Goal: Information Seeking & Learning: Learn about a topic

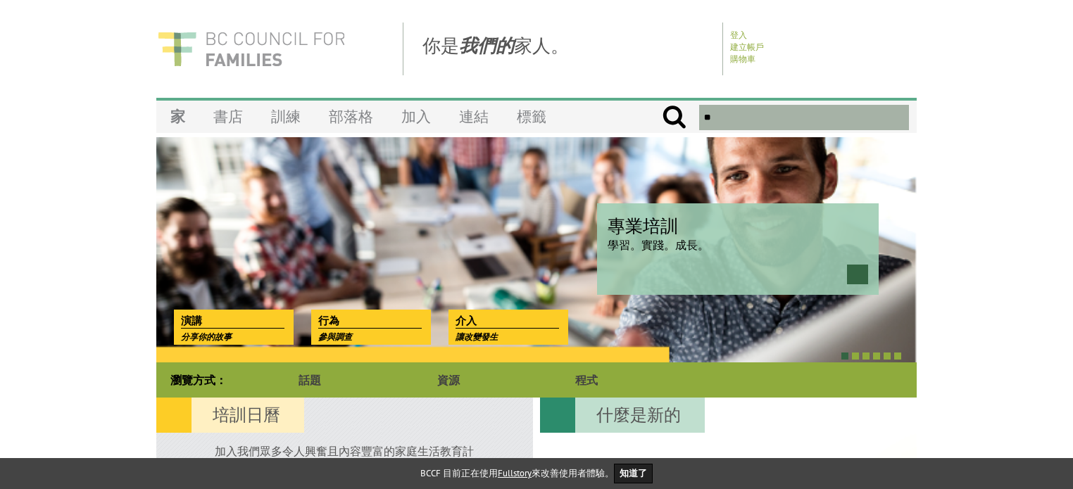
click at [236, 52] on img at bounding box center [251, 49] width 190 height 53
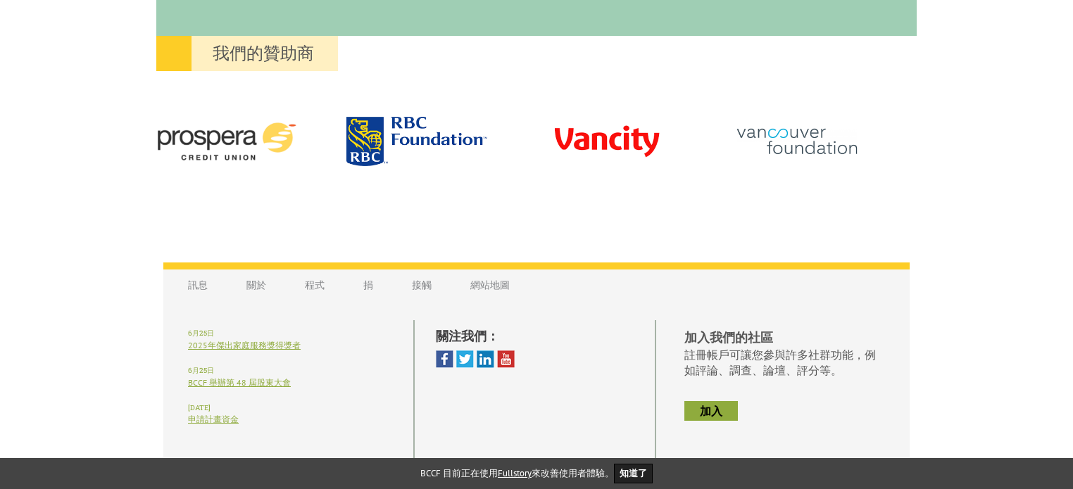
scroll to position [1338, 0]
click at [247, 285] on font "關於" at bounding box center [256, 284] width 20 height 13
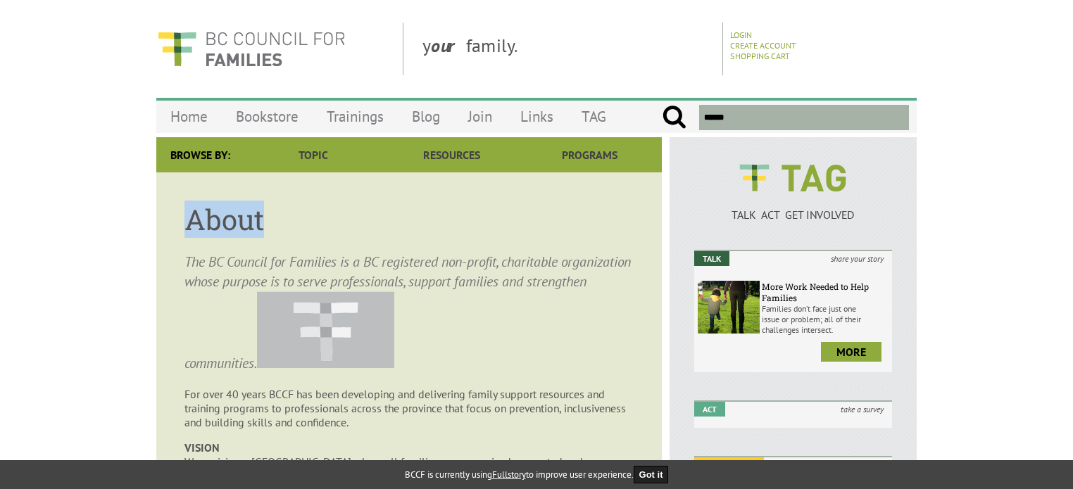
drag, startPoint x: 190, startPoint y: 215, endPoint x: 265, endPoint y: 213, distance: 75.4
click at [265, 213] on h1 "About" at bounding box center [408, 219] width 449 height 37
copy h1 "About"
drag, startPoint x: 107, startPoint y: 180, endPoint x: 134, endPoint y: 208, distance: 39.4
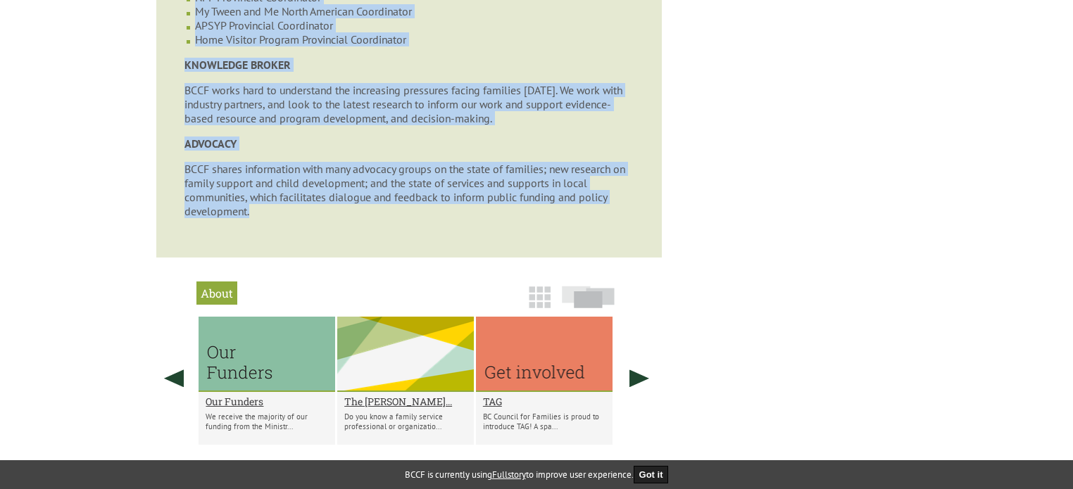
scroll to position [915, 0]
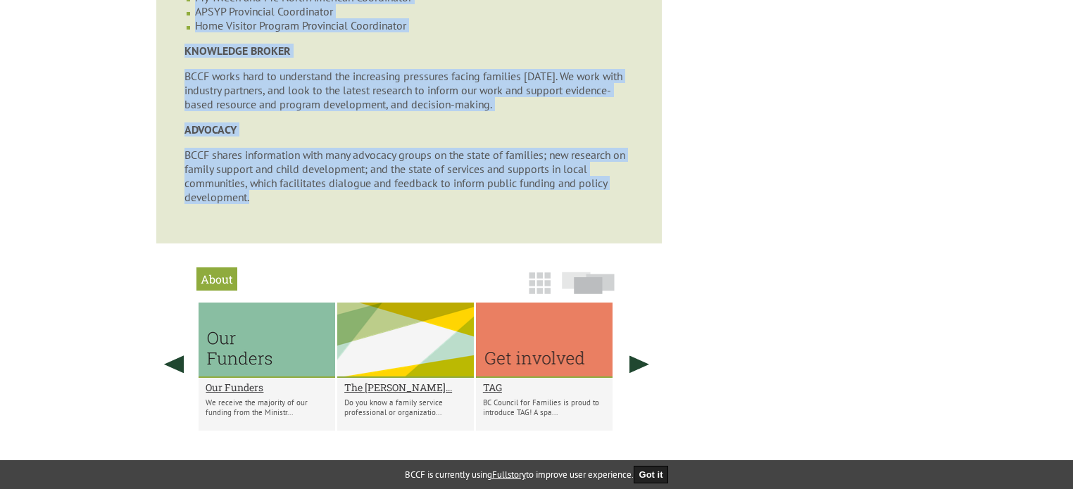
drag, startPoint x: 189, startPoint y: 256, endPoint x: 299, endPoint y: 257, distance: 109.9
copy article "he BC Council for Families is a BC registered non-profit, charitable organizati…"
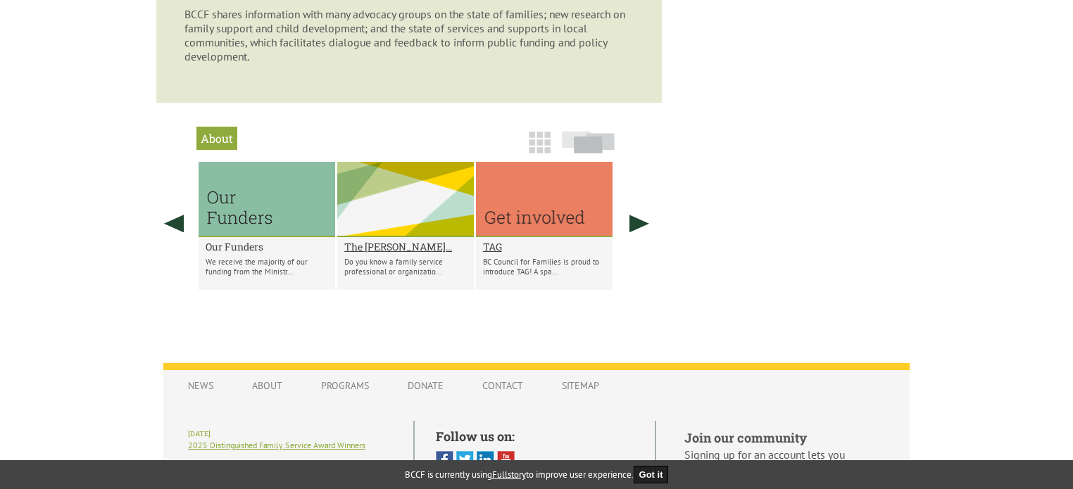
click at [241, 253] on h2 "Our Funders" at bounding box center [267, 246] width 123 height 13
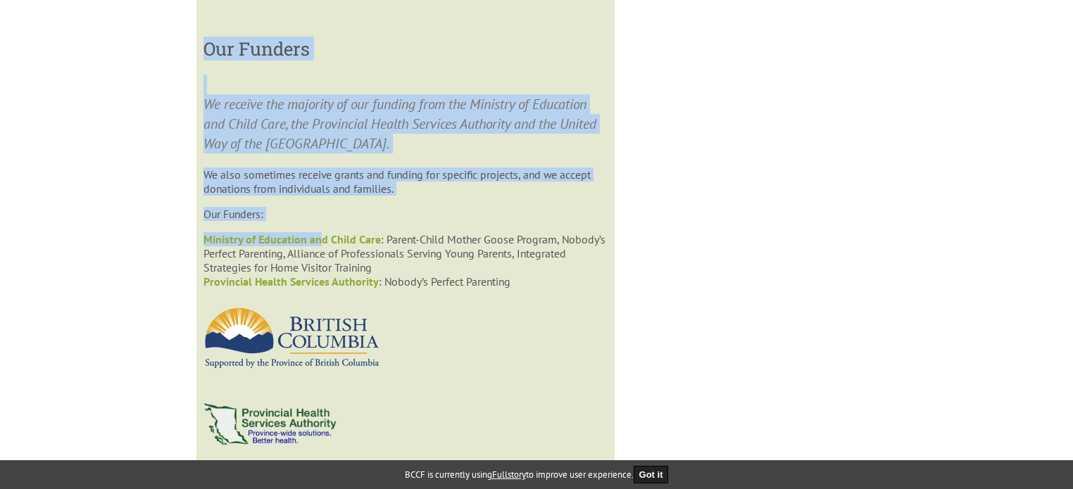
scroll to position [1482, 0]
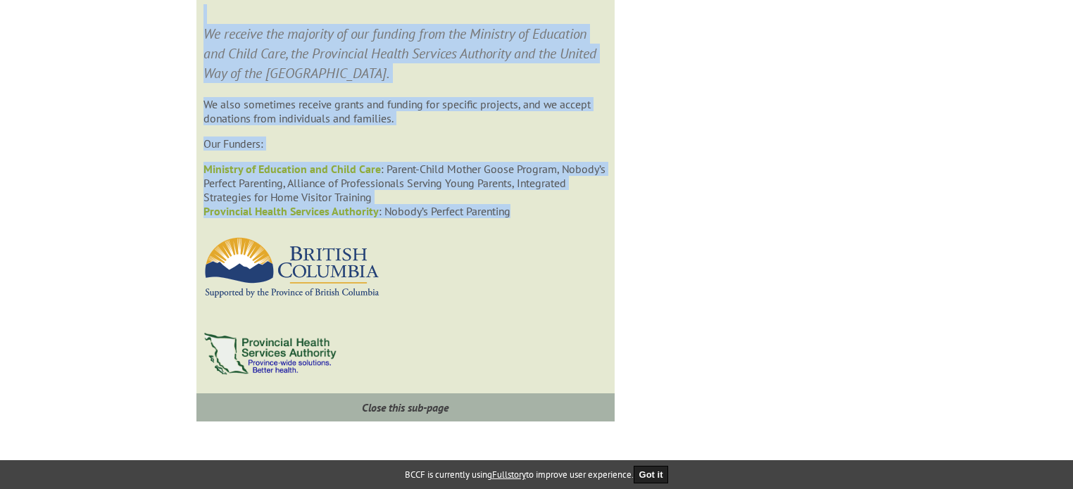
drag, startPoint x: 206, startPoint y: 205, endPoint x: 541, endPoint y: 242, distance: 337.2
click at [541, 242] on div "Our Funders We receive the majority of our funding from the Ministry of Educati…" at bounding box center [404, 173] width 403 height 432
copy div "Our Funders We receive the majority of our funding from the Ministry of Educati…"
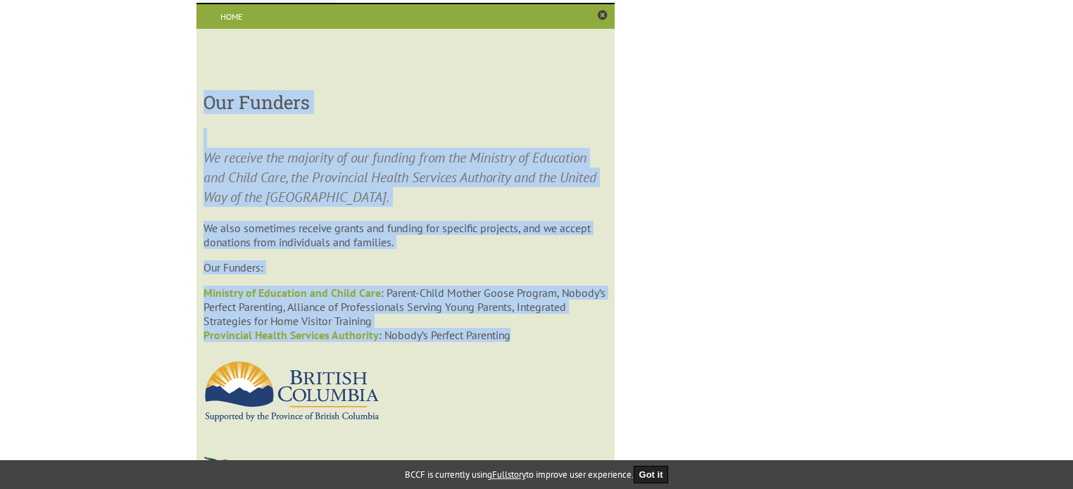
scroll to position [1270, 0]
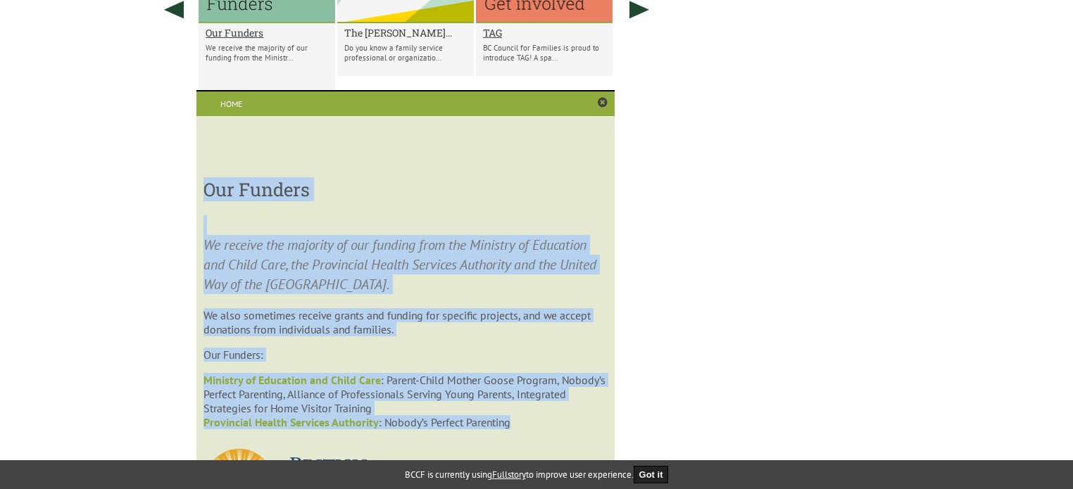
click at [397, 39] on h2 "The CAROL MATUSIC..." at bounding box center [405, 32] width 123 height 13
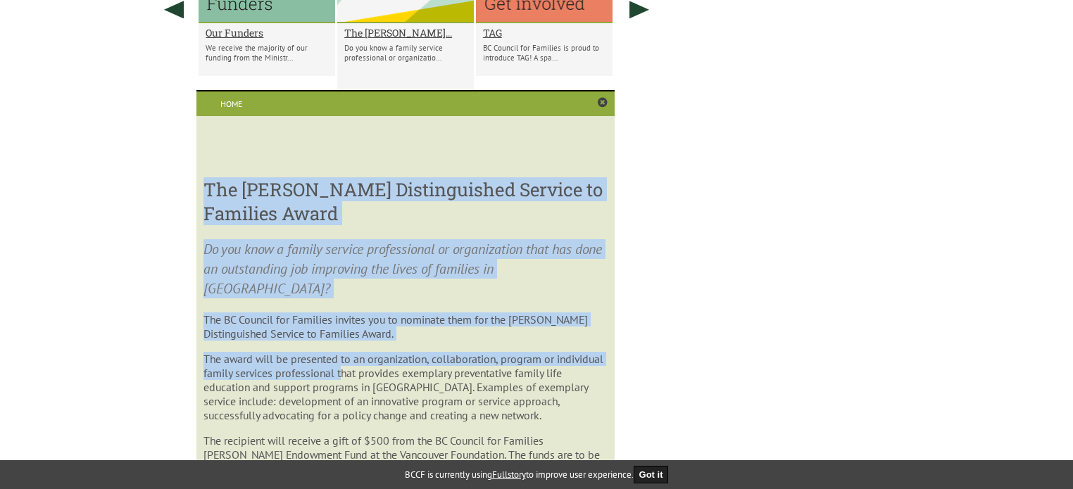
scroll to position [1482, 0]
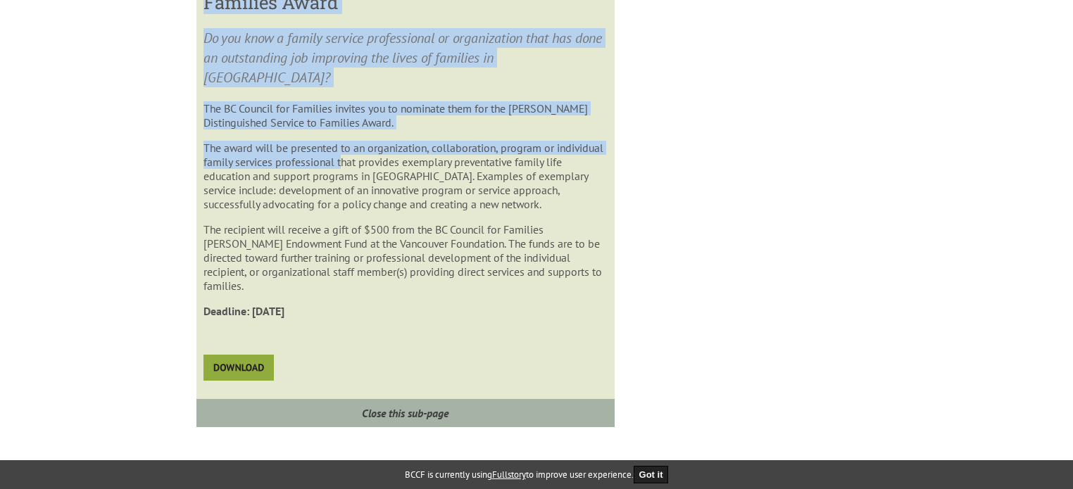
drag, startPoint x: 203, startPoint y: 202, endPoint x: 394, endPoint y: 334, distance: 232.2
click at [394, 334] on div "The CAROL MATUSICKY Distinguished Service to Families Award Do you know a famil…" at bounding box center [404, 176] width 403 height 438
copy div "The CAROL MATUSICKY Distinguished Service to Families Award Do you know a famil…"
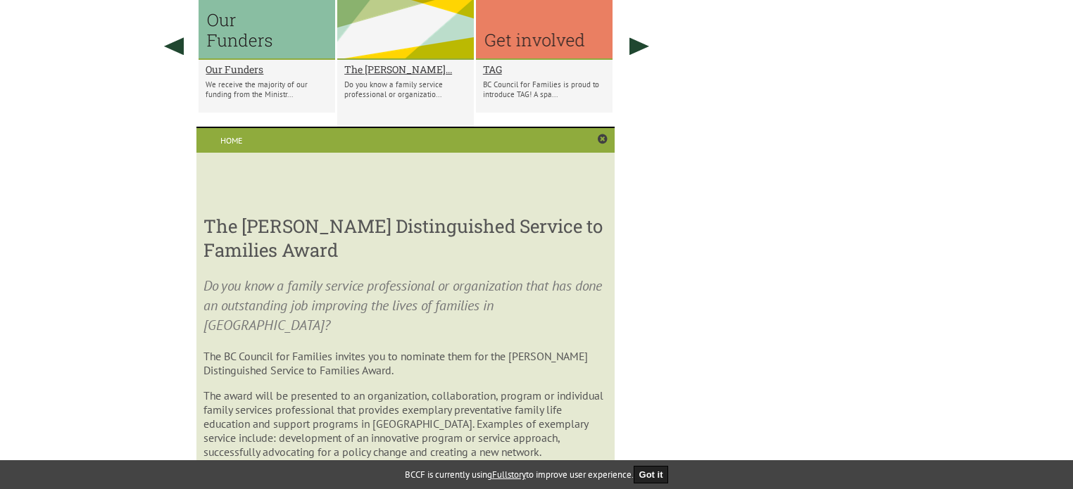
scroll to position [1200, 0]
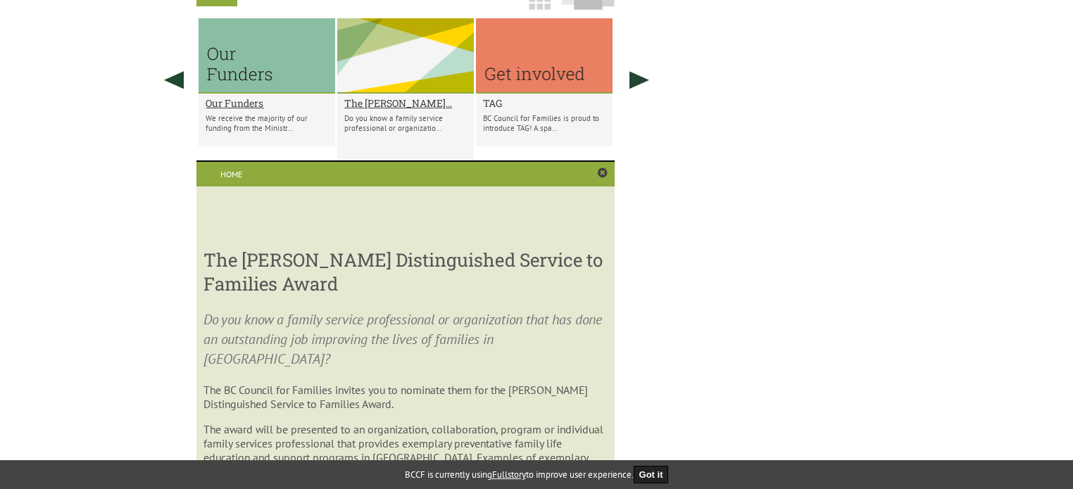
click at [490, 110] on h2 "TAG" at bounding box center [544, 102] width 123 height 13
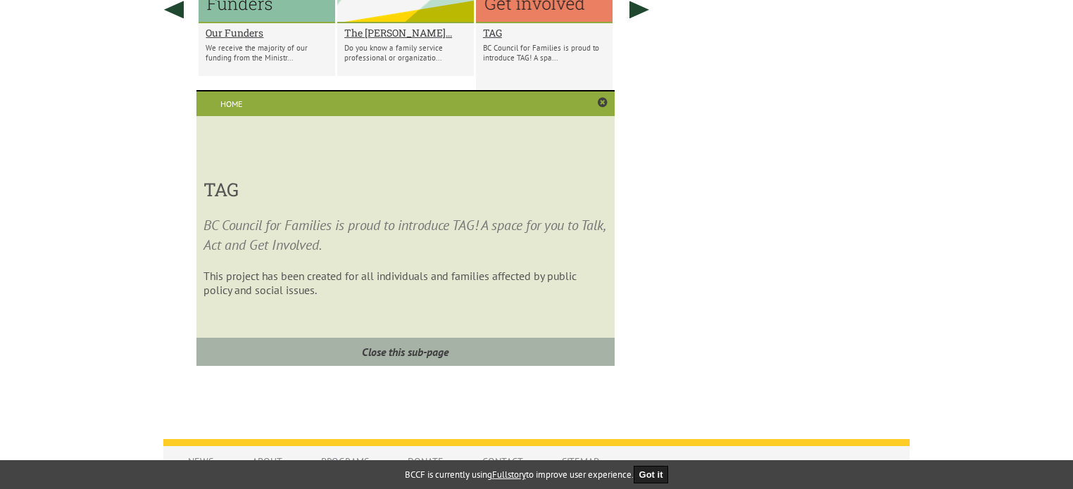
scroll to position [1270, 0]
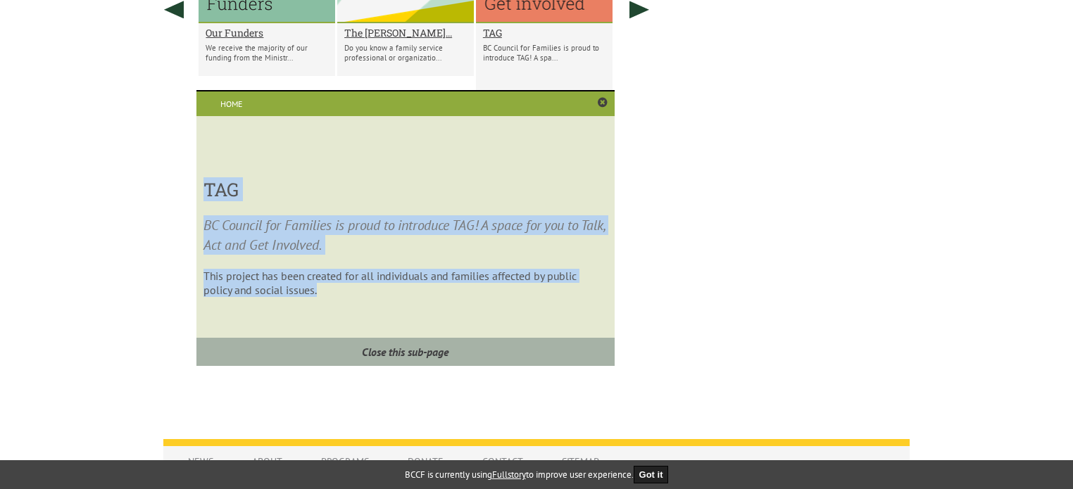
drag, startPoint x: 342, startPoint y: 313, endPoint x: 206, endPoint y: 209, distance: 171.3
click at [206, 209] on div "TAG BC Council for Families is proud to introduce TAG! A space for you to Talk,…" at bounding box center [404, 250] width 403 height 165
copy div "TAG BC Council for Families is proud to introduce TAG! A space for you to Talk,…"
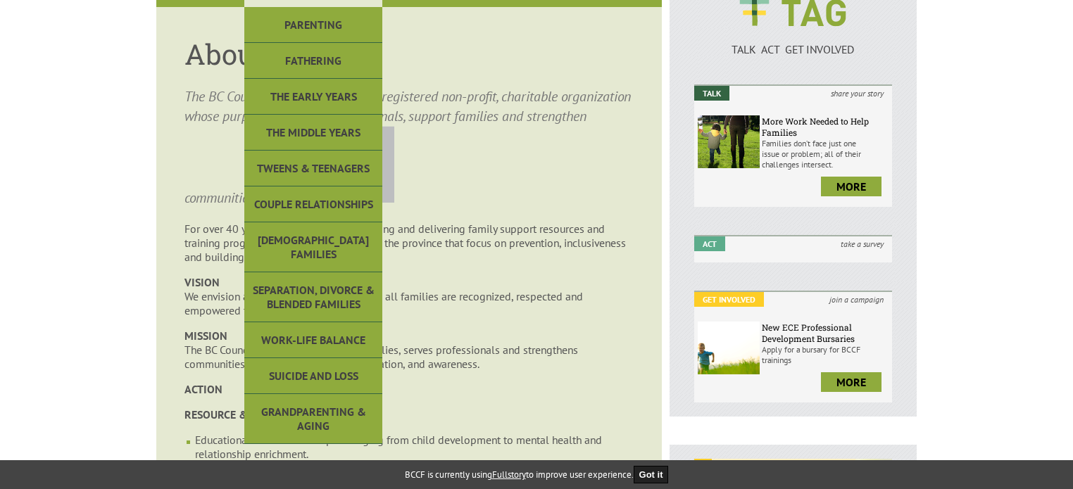
scroll to position [141, 0]
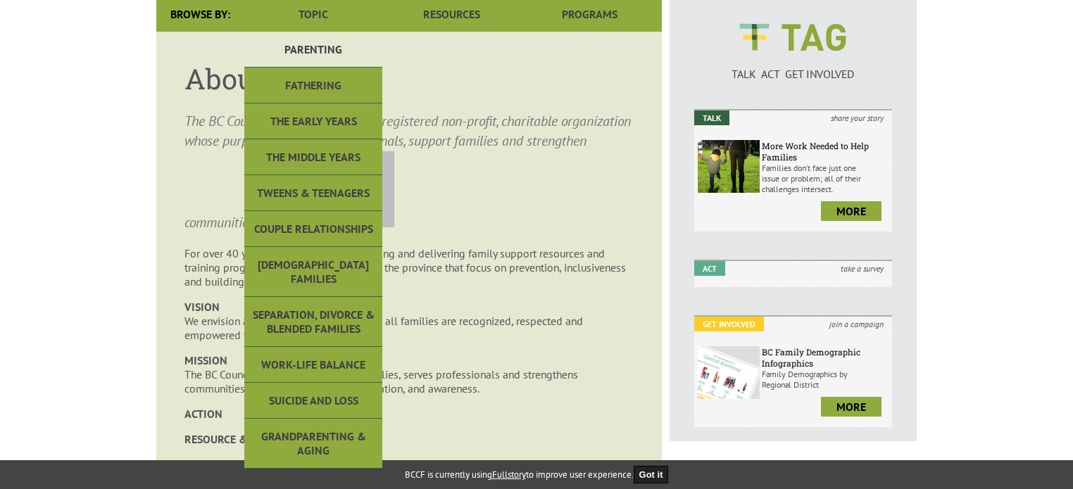
click at [298, 56] on link "Parenting" at bounding box center [313, 50] width 138 height 36
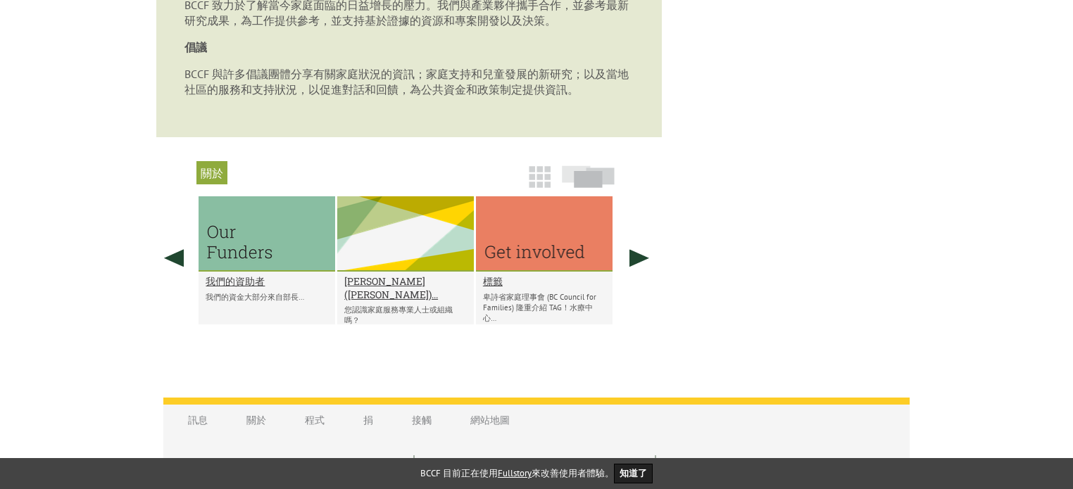
scroll to position [915, 0]
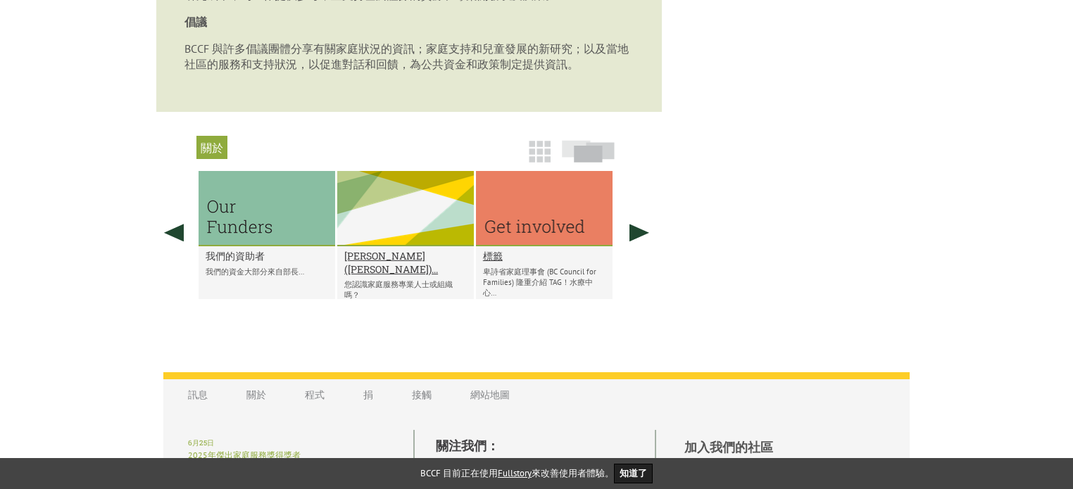
click at [235, 263] on font "我們的資助者" at bounding box center [235, 255] width 59 height 13
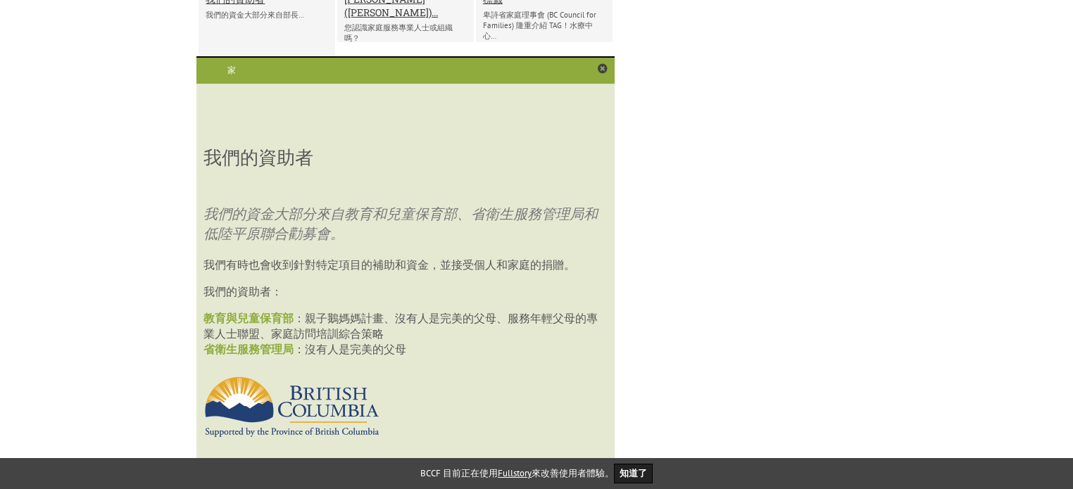
scroll to position [1005, 0]
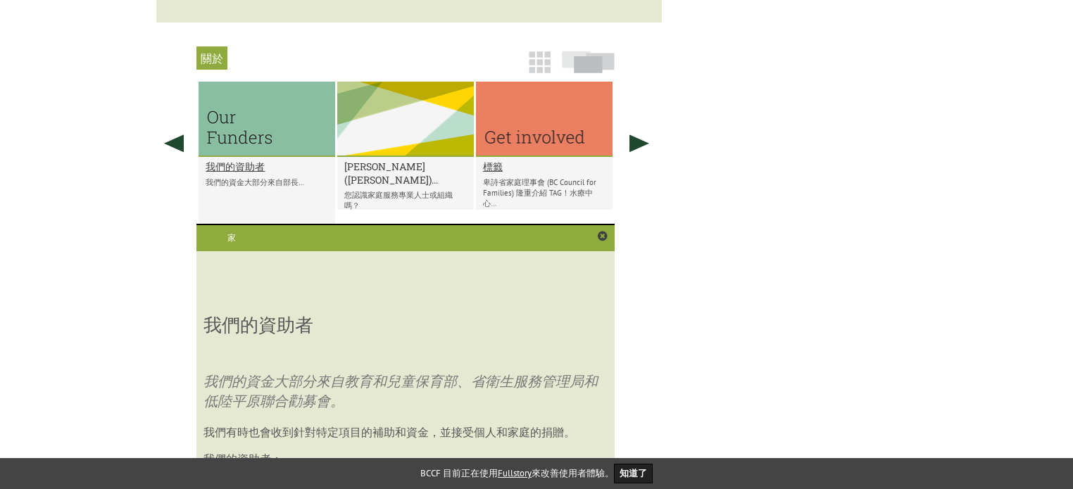
click at [393, 187] on font "卡羅爾·馬圖西克 (CAROL MATUSIC)..." at bounding box center [391, 173] width 94 height 27
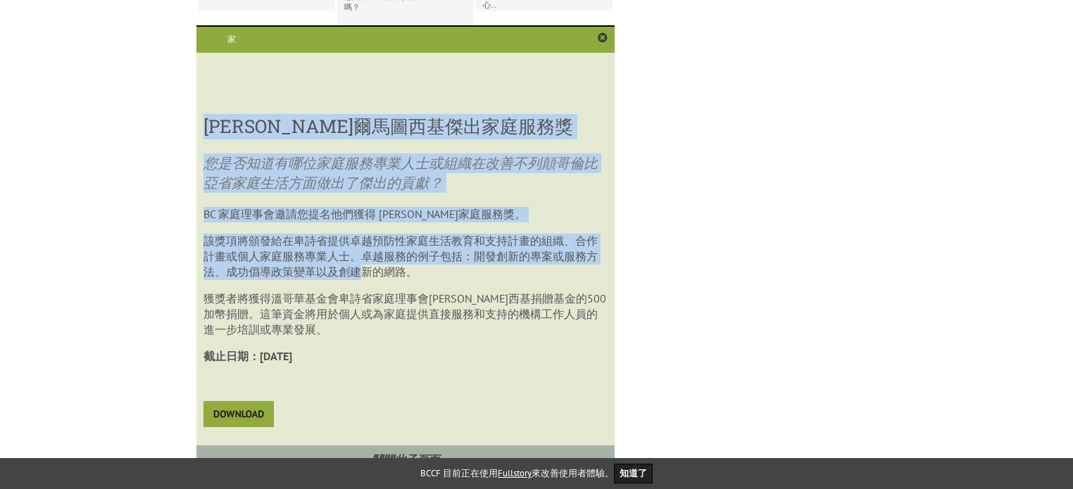
scroll to position [1286, 0]
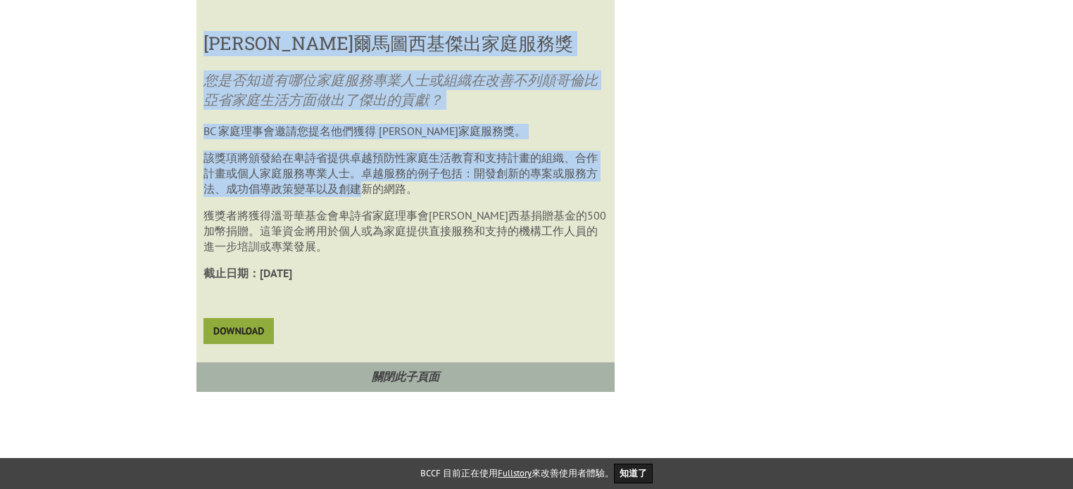
drag, startPoint x: 208, startPoint y: 215, endPoint x: 392, endPoint y: 302, distance: 203.2
click at [392, 302] on div "卡羅爾馬圖西基傑出家庭服務獎 您是否知道有哪位家庭服務專業人士或組織在改善不列顛哥倫比亞省家庭生活方面做出了傑出的貢獻？ BC 家庭理事會邀請您提名他們獲得 …" at bounding box center [404, 190] width 403 height 337
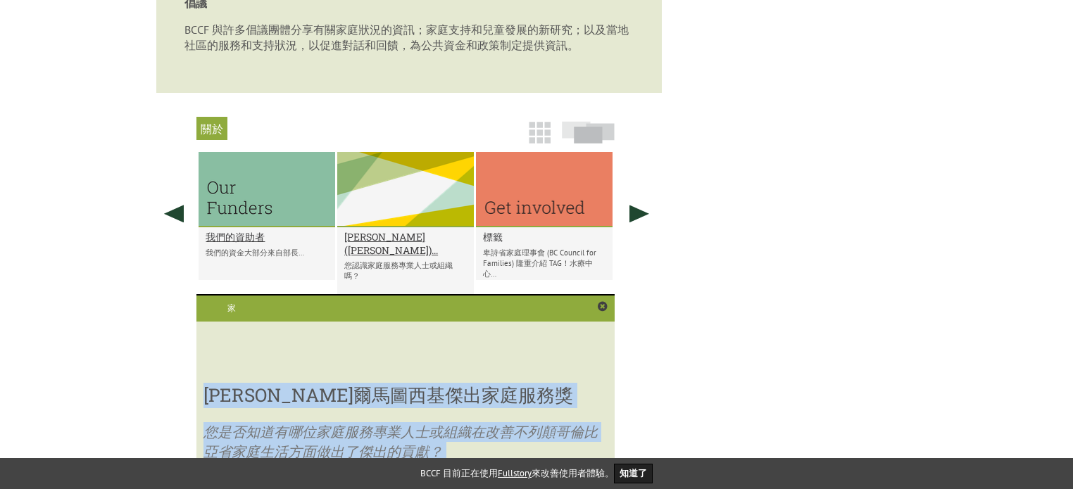
click at [501, 244] on font "標籤" at bounding box center [493, 236] width 20 height 13
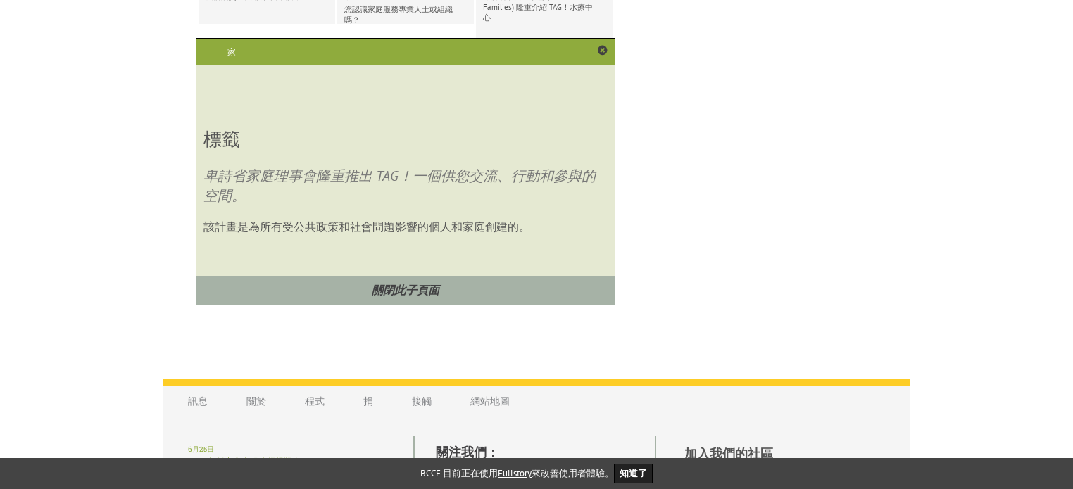
scroll to position [1282, 0]
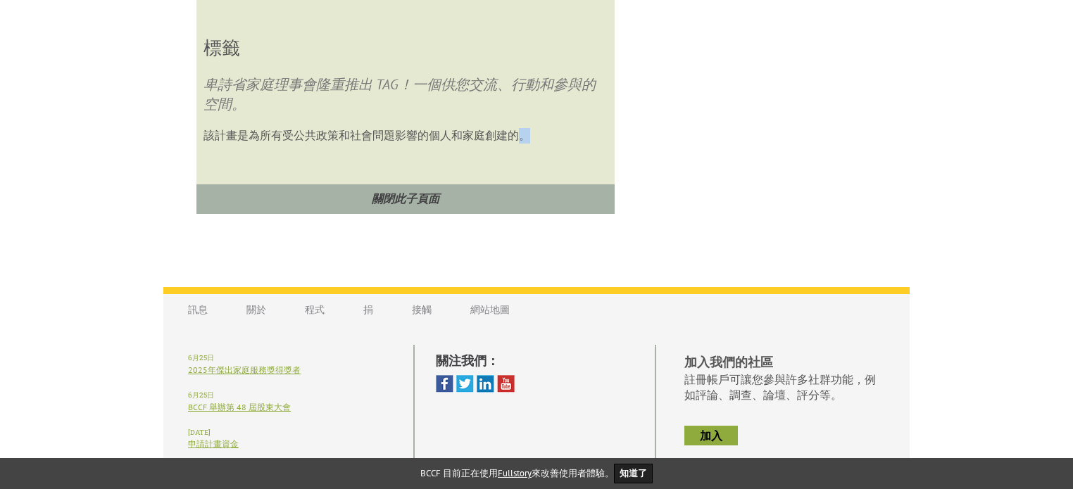
drag, startPoint x: 533, startPoint y: 160, endPoint x: 517, endPoint y: 161, distance: 16.2
click at [517, 144] on p "該計畫是為所有受公共政策和社會問題影響的個人和家庭創建的。" at bounding box center [404, 135] width 403 height 15
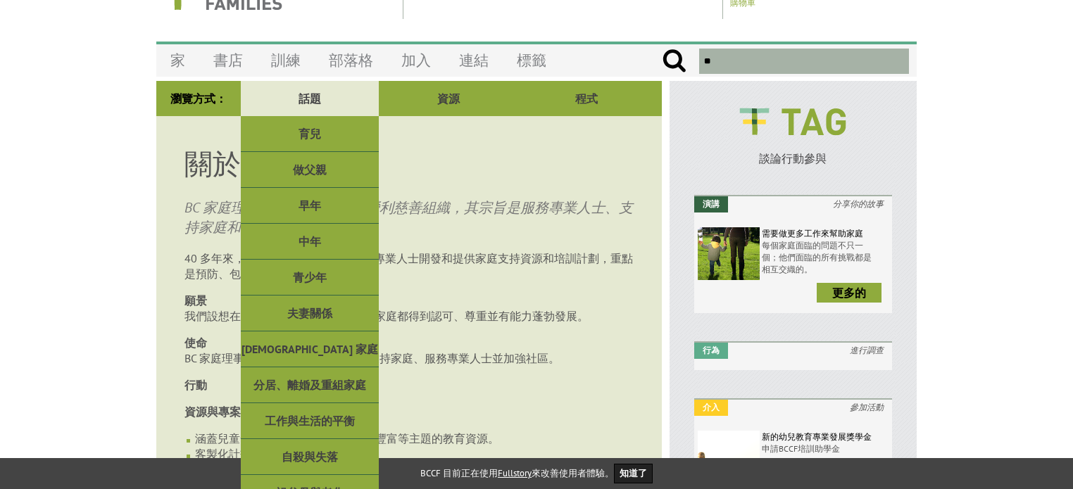
scroll to position [81, 0]
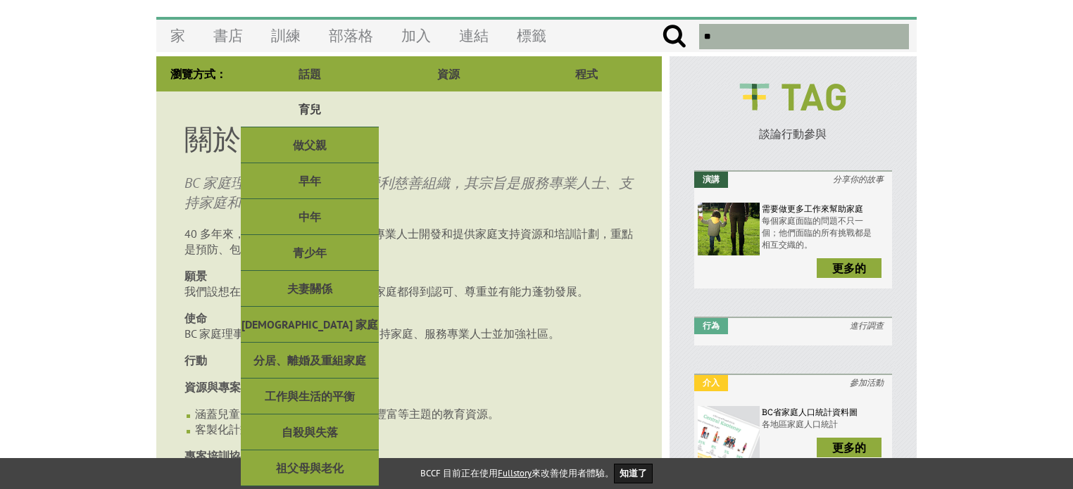
click at [306, 102] on font "育兒" at bounding box center [310, 109] width 23 height 14
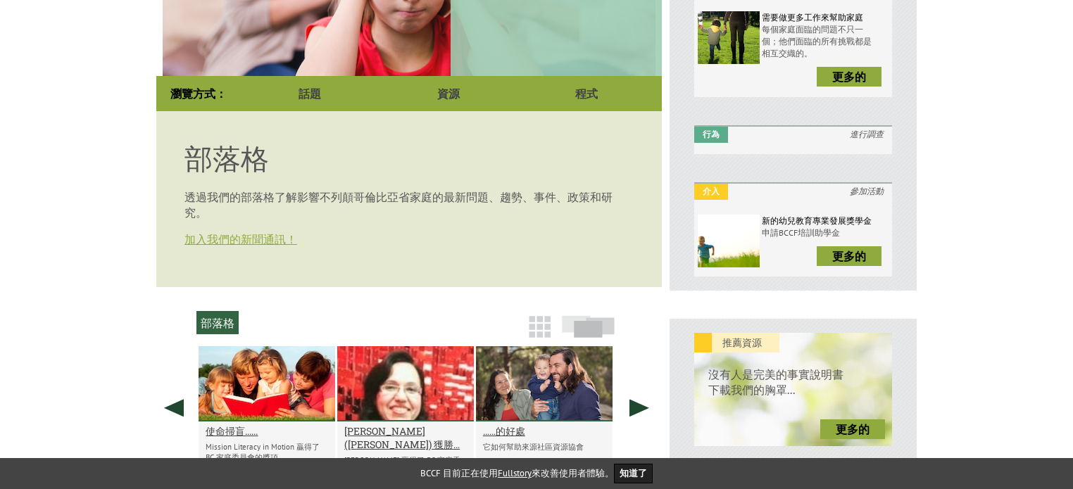
scroll to position [282, 0]
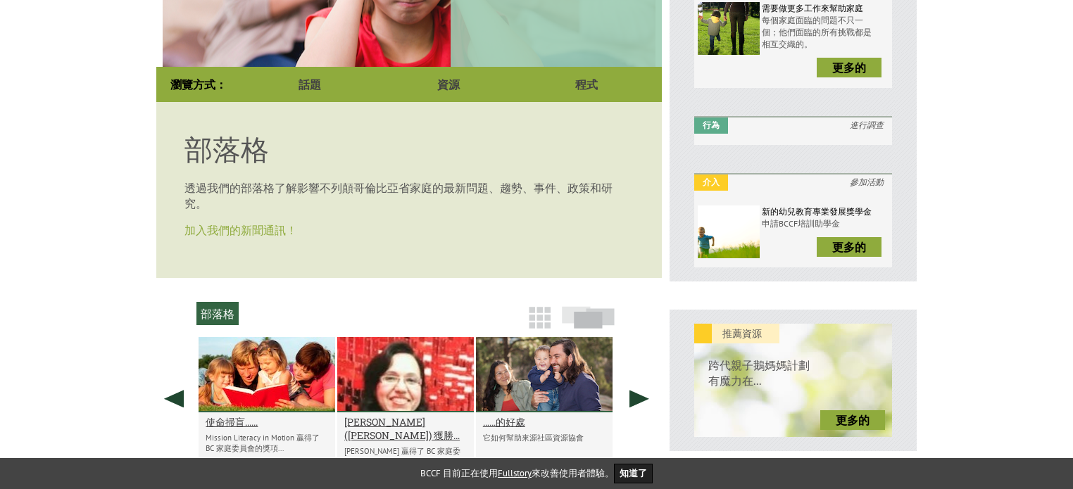
click at [270, 237] on font "加入我們的新聞通訊！" at bounding box center [240, 230] width 113 height 14
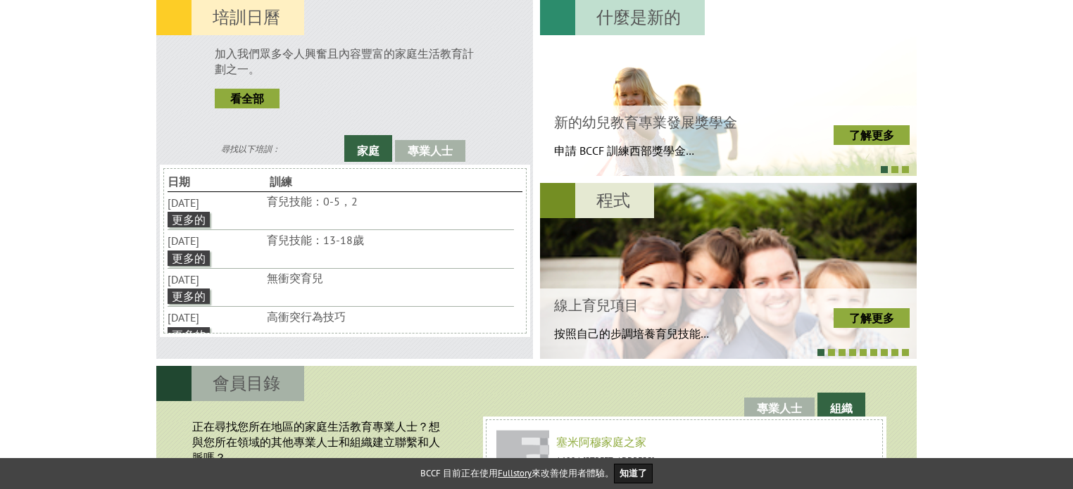
scroll to position [422, 0]
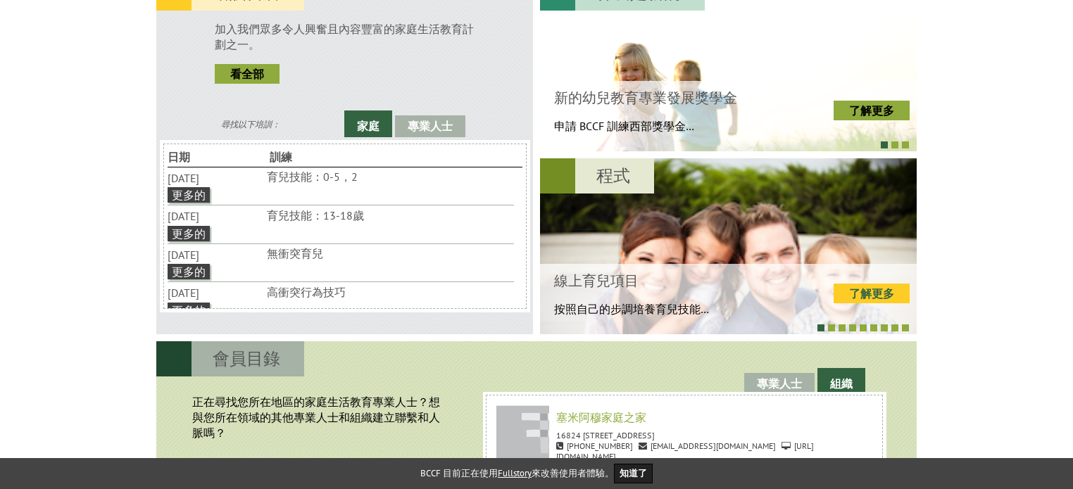
click at [844, 289] on link "了解更多" at bounding box center [872, 294] width 76 height 20
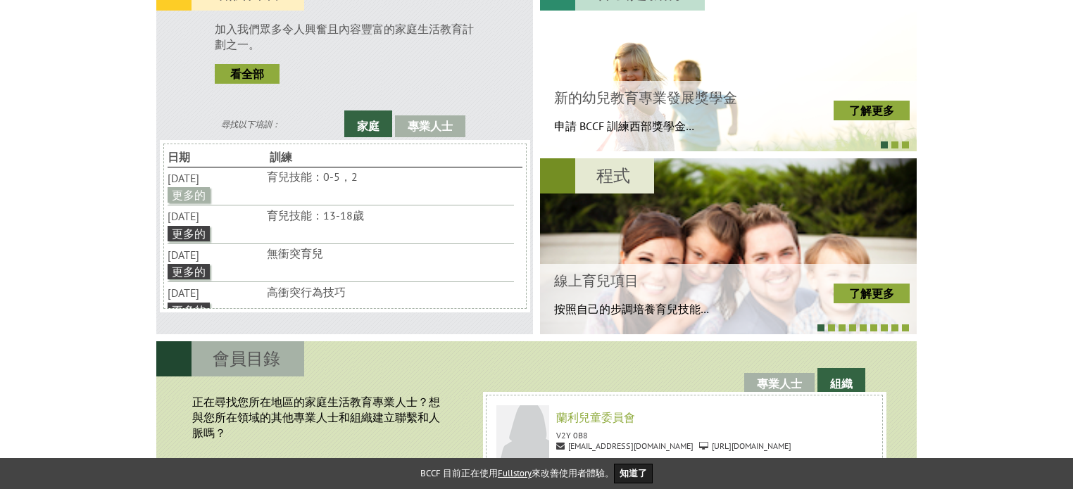
click at [199, 199] on font "更多的" at bounding box center [189, 195] width 34 height 14
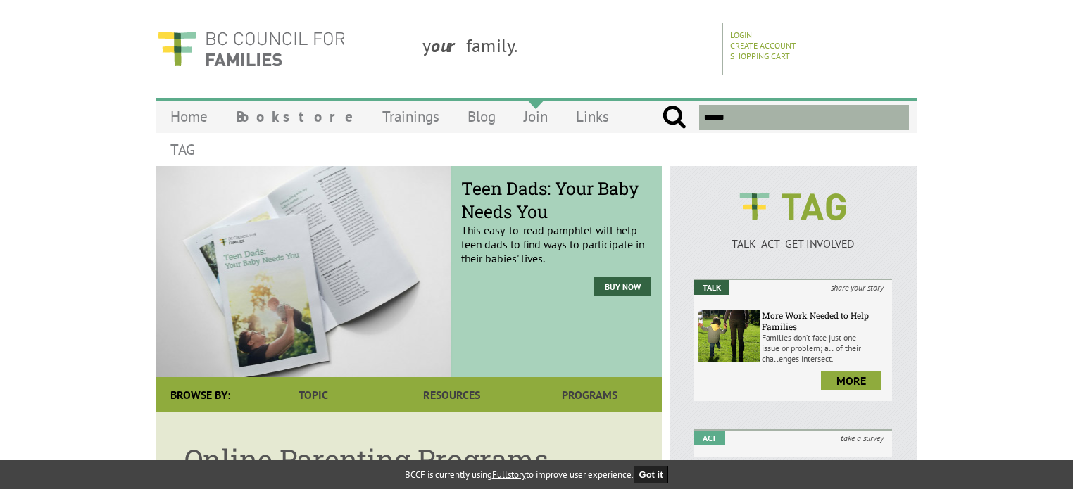
click at [510, 116] on link "Join" at bounding box center [536, 116] width 52 height 33
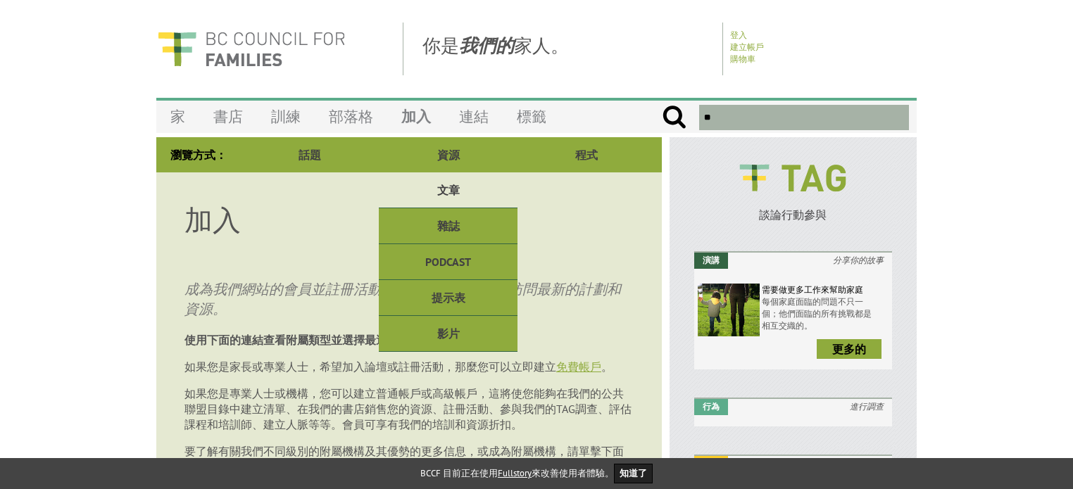
click at [448, 187] on font "文章" at bounding box center [448, 190] width 23 height 14
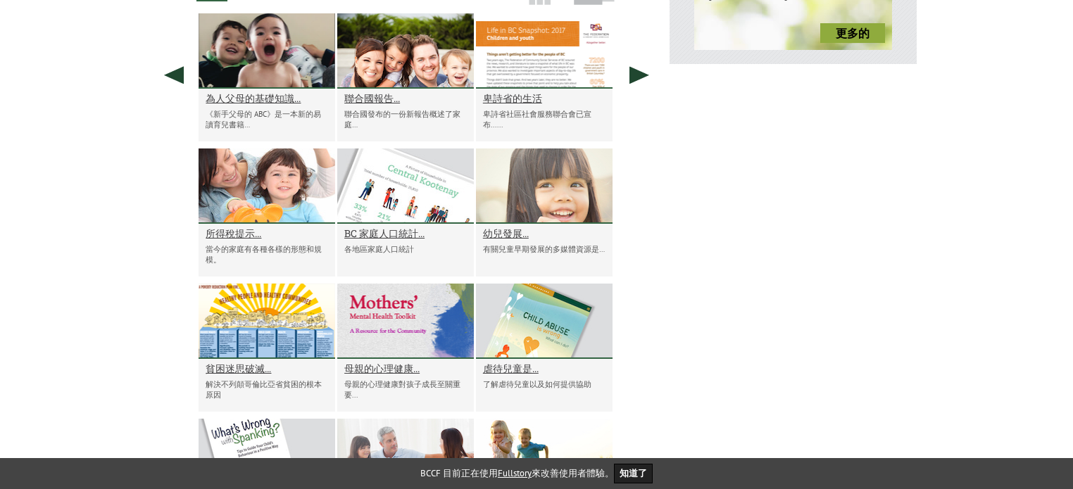
scroll to position [739, 0]
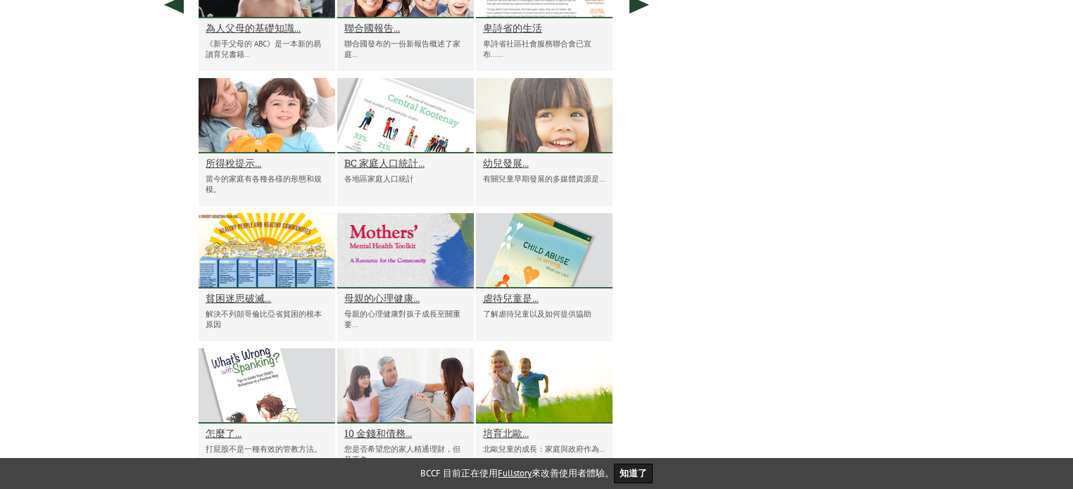
click at [420, 276] on div at bounding box center [405, 250] width 137 height 75
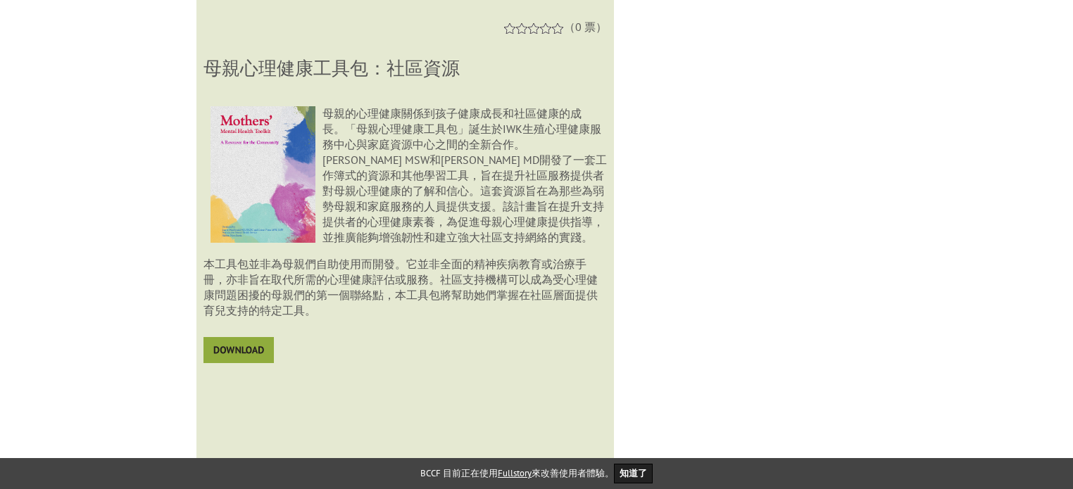
scroll to position [1146, 0]
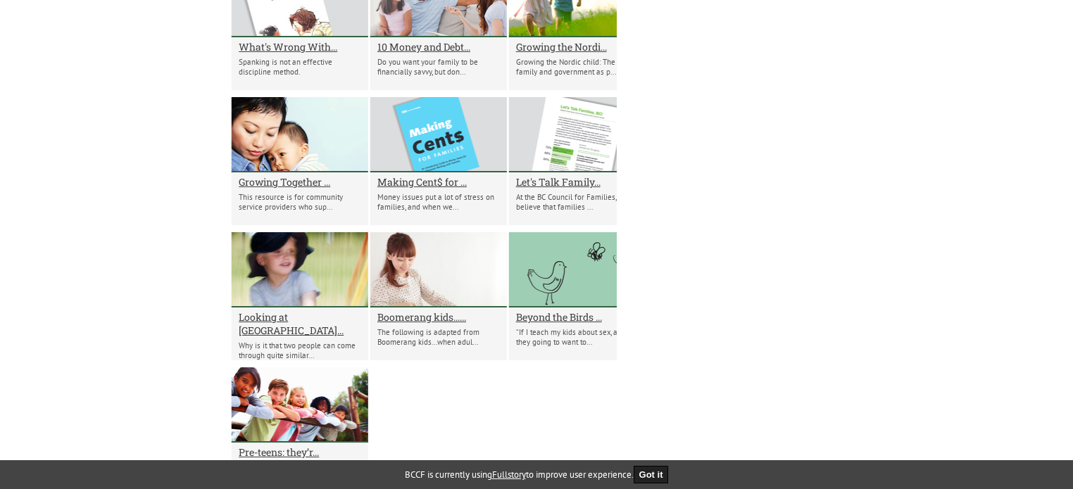
drag, startPoint x: 208, startPoint y: 73, endPoint x: 373, endPoint y: 99, distance: 166.8
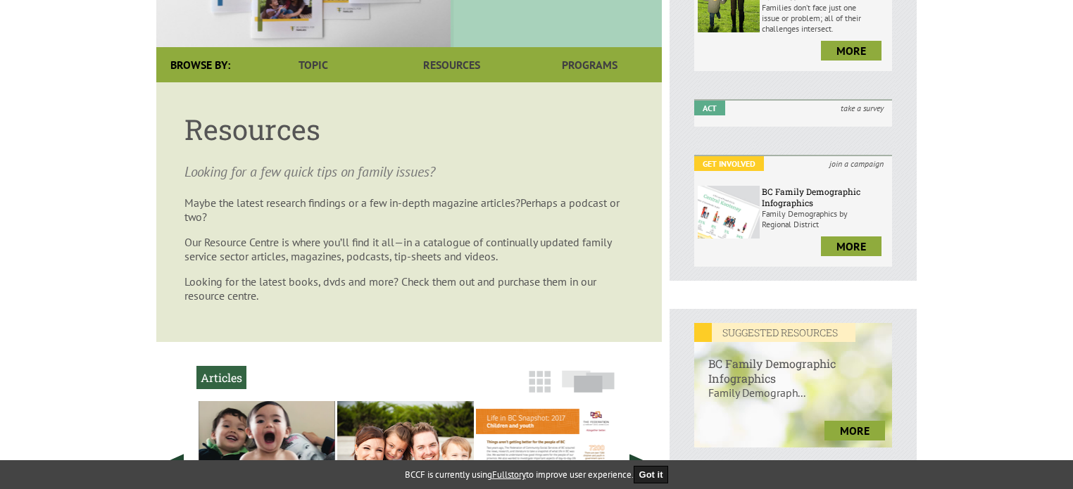
scroll to position [724, 0]
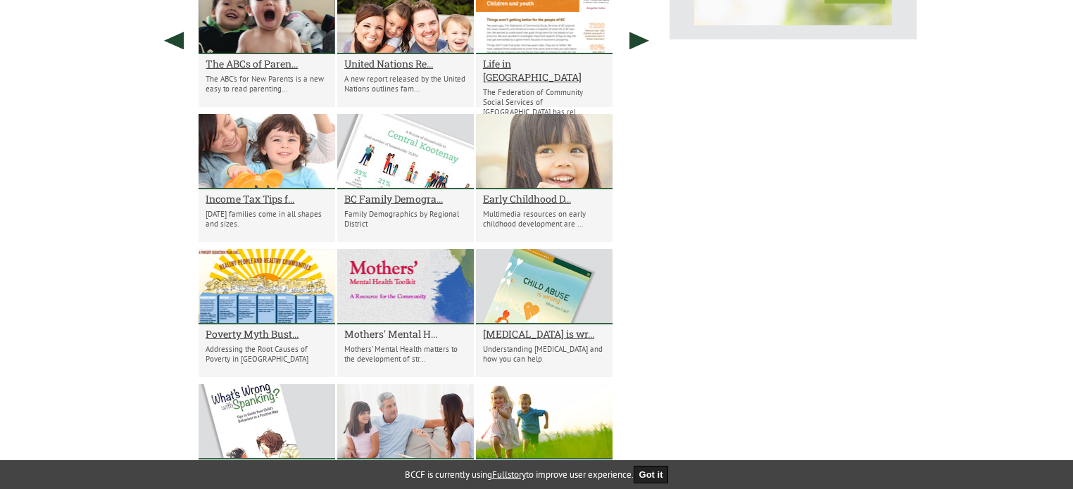
click at [407, 341] on h2 "Mothers' Mental H..." at bounding box center [405, 333] width 123 height 13
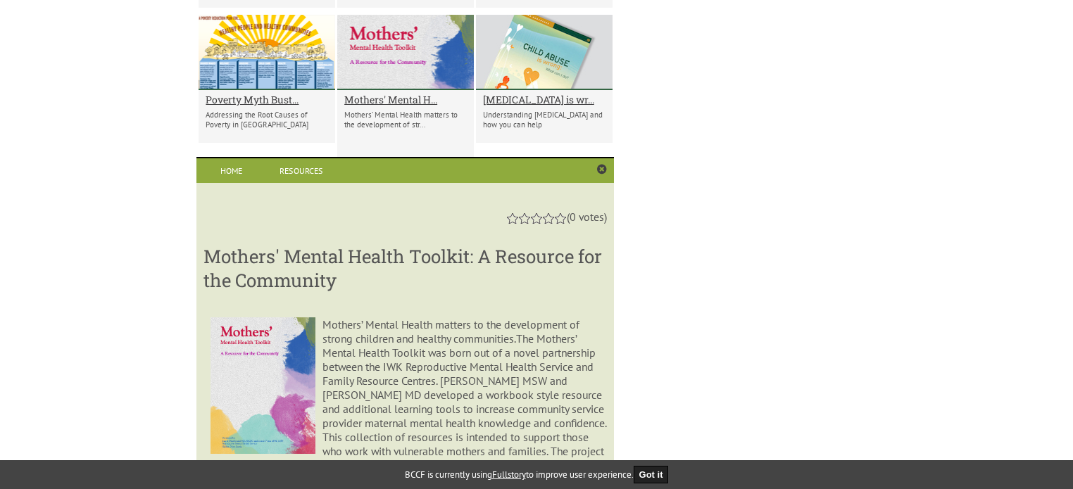
scroll to position [1028, 0]
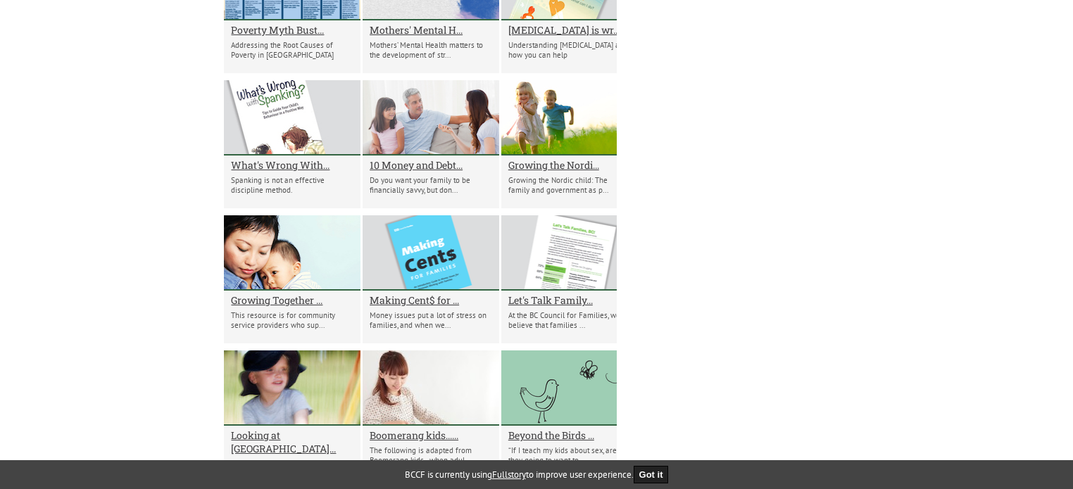
drag, startPoint x: 208, startPoint y: 191, endPoint x: 335, endPoint y: 196, distance: 126.8
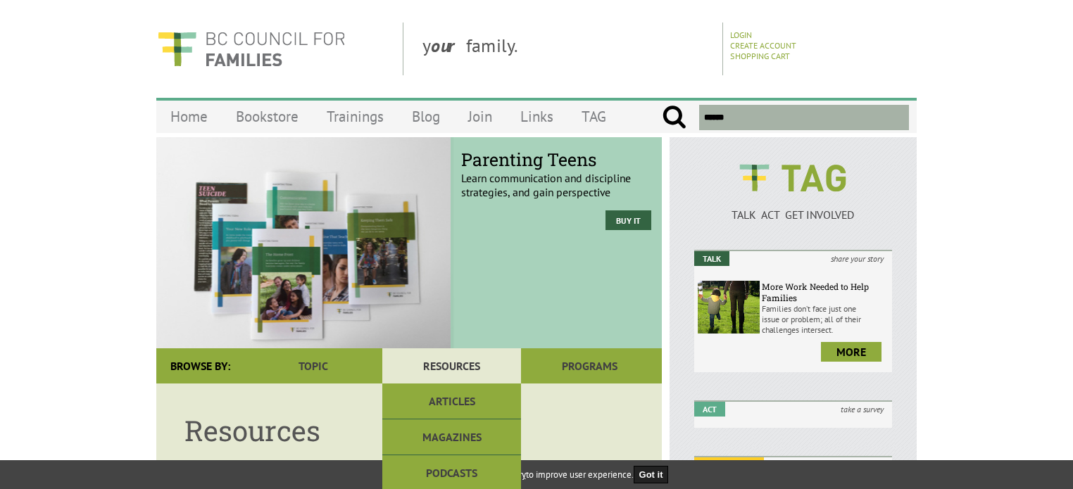
scroll to position [141, 0]
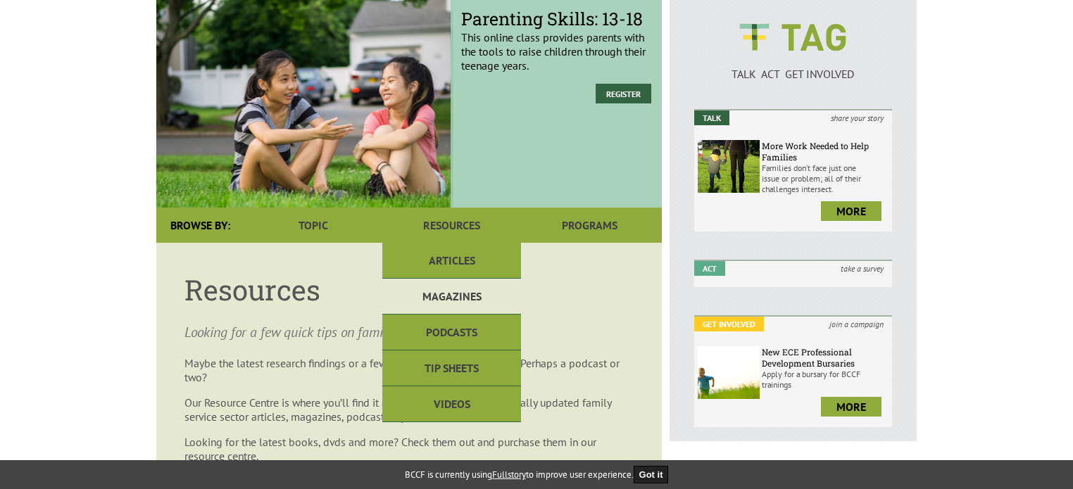
click at [459, 298] on link "Magazines" at bounding box center [451, 297] width 138 height 36
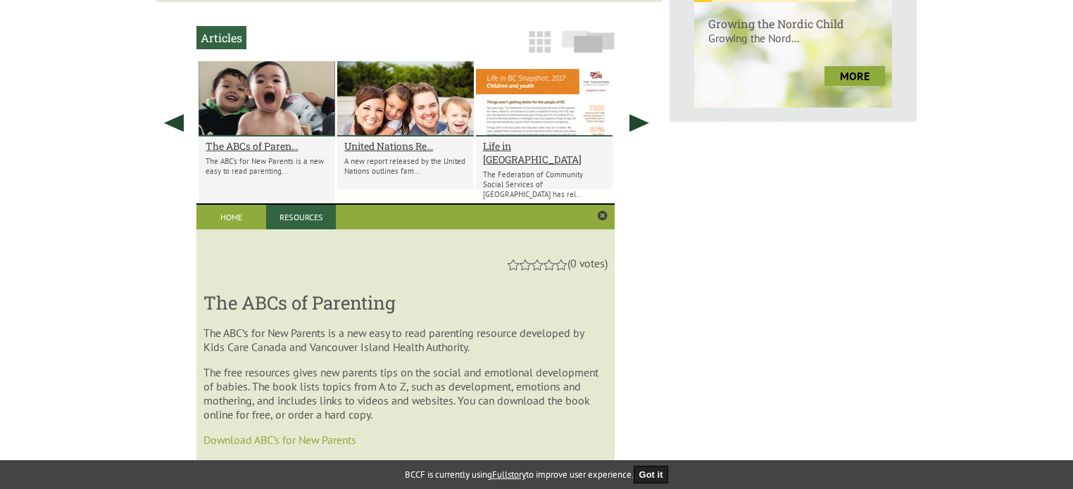
scroll to position [665, 0]
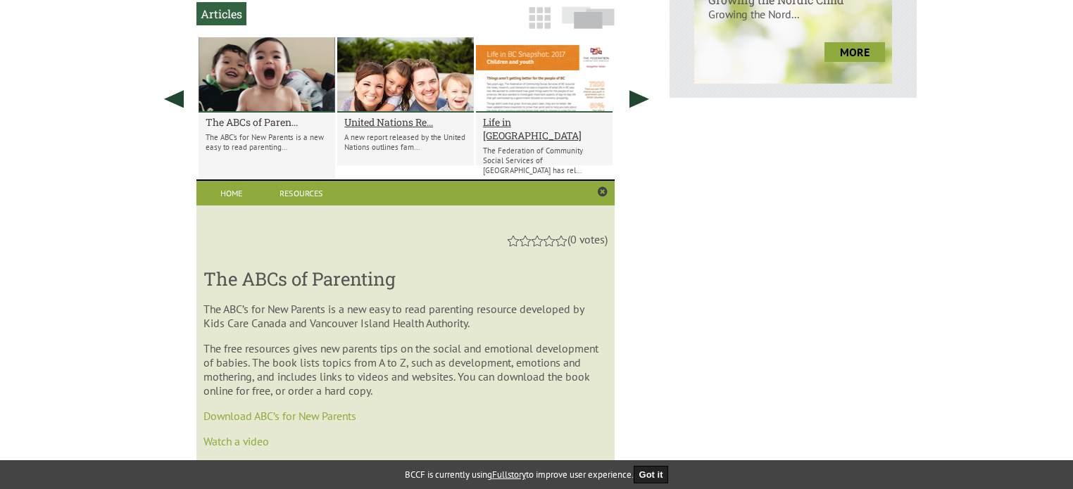
click at [276, 123] on h2 "The ABCs of Paren..." at bounding box center [267, 121] width 123 height 13
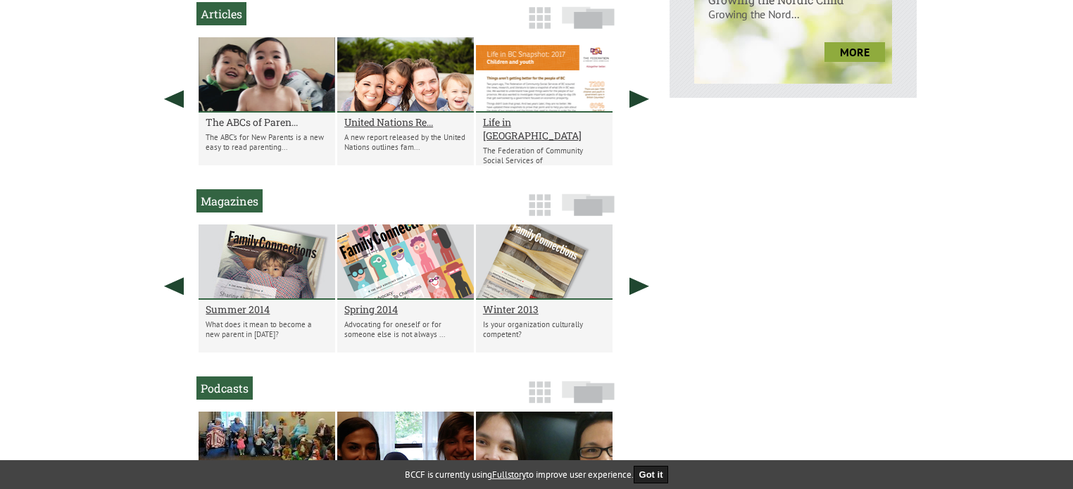
click at [244, 123] on h2 "The ABCs of Paren..." at bounding box center [267, 121] width 123 height 13
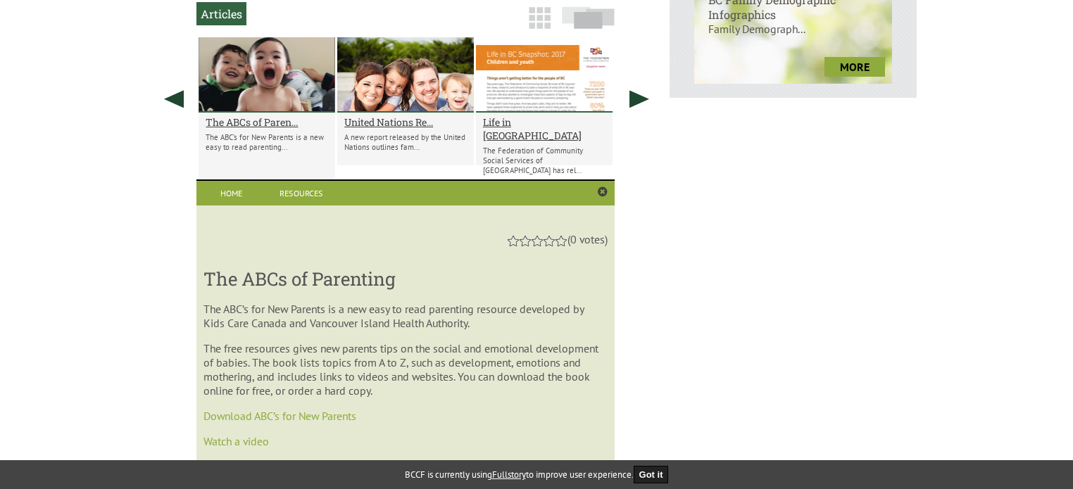
scroll to position [595, 0]
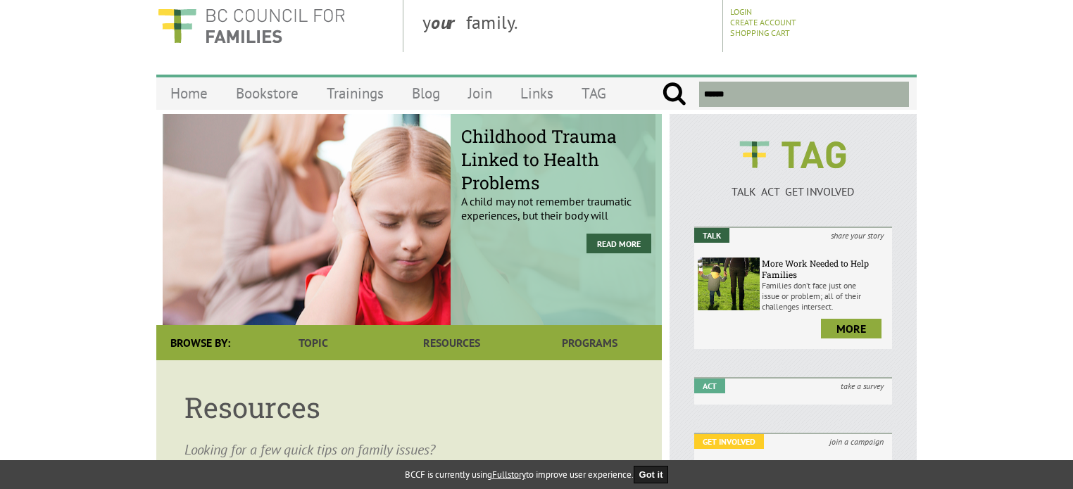
scroll to position [211, 0]
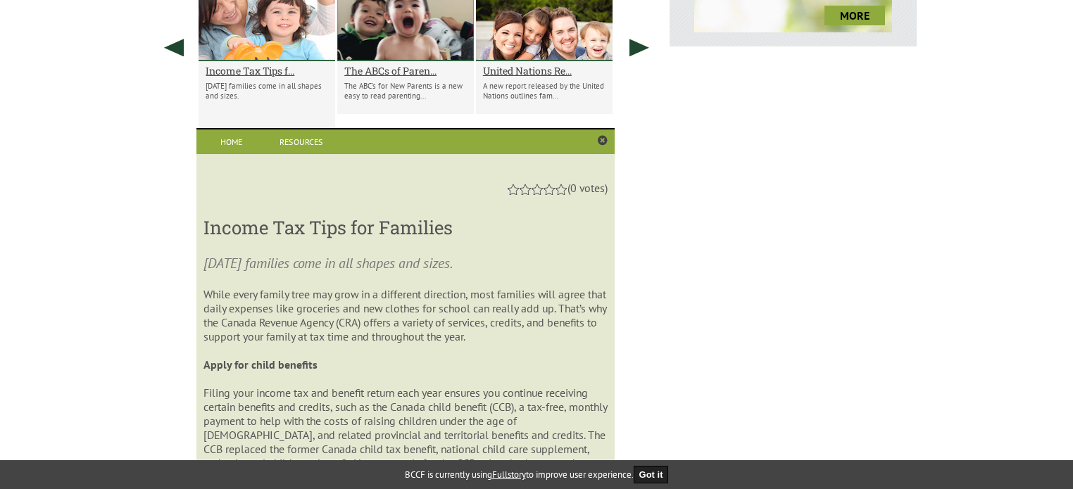
scroll to position [736, 0]
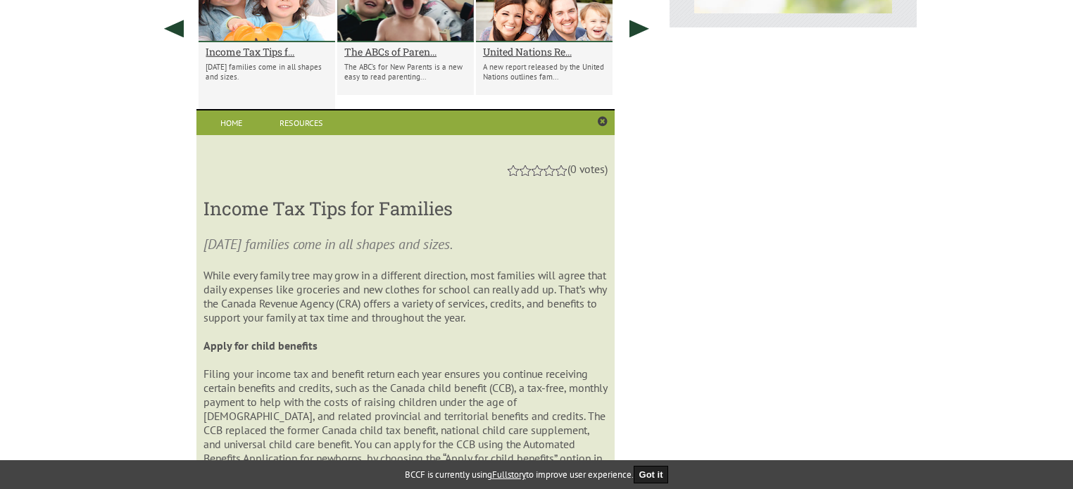
drag, startPoint x: 998, startPoint y: 101, endPoint x: 975, endPoint y: 96, distance: 22.9
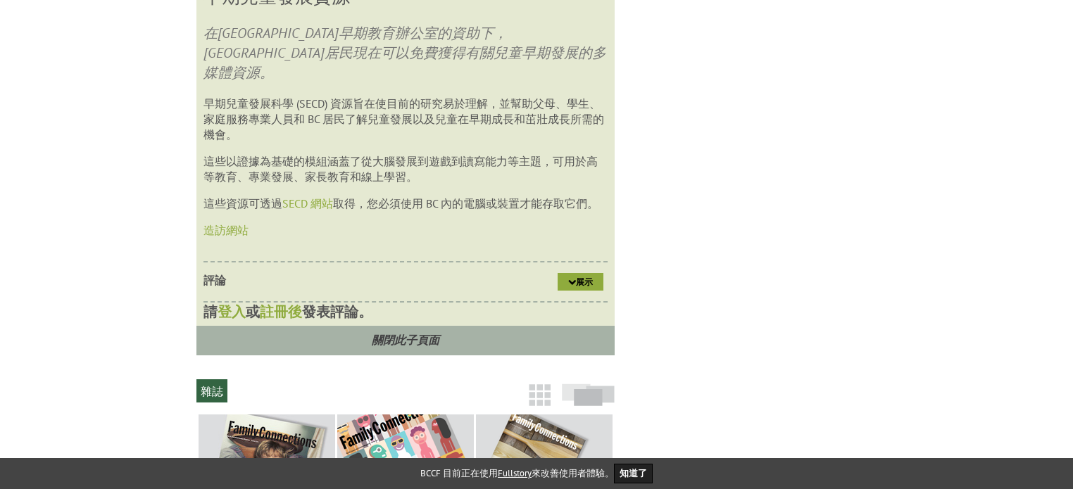
scroll to position [859, 0]
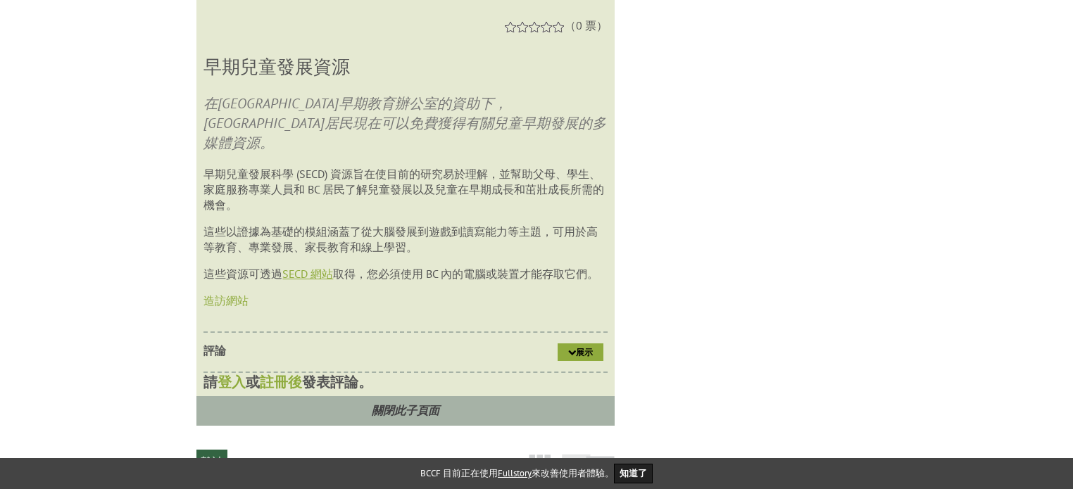
click at [303, 267] on font "SECD 網站" at bounding box center [307, 274] width 51 height 14
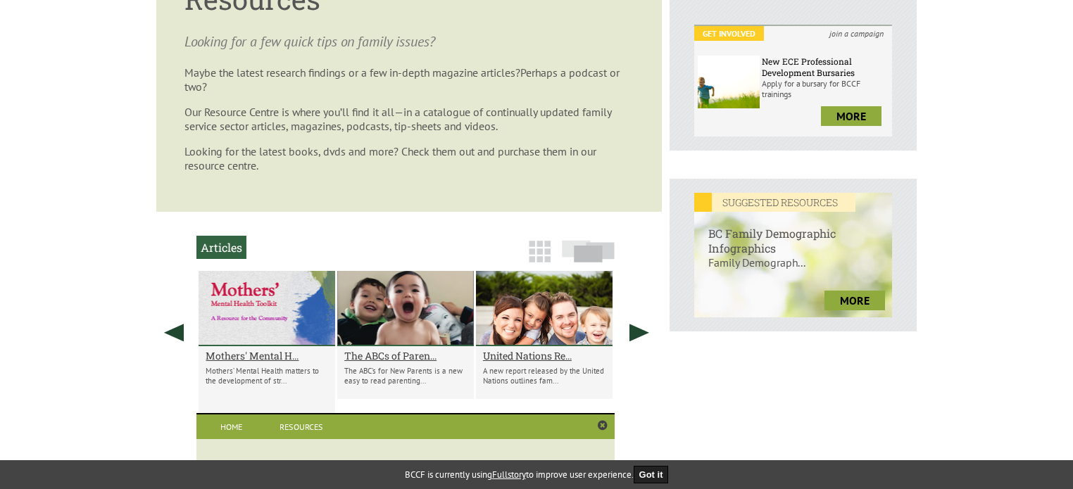
scroll to position [282, 0]
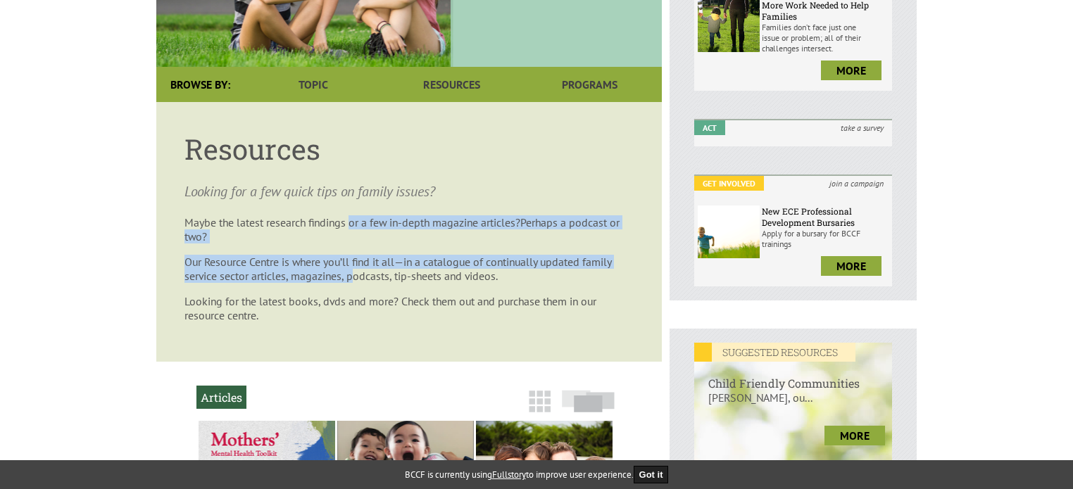
drag, startPoint x: 352, startPoint y: 233, endPoint x: 358, endPoint y: 284, distance: 51.1
click at [358, 279] on article "Resources Looking for a few quick tips on family issues? Maybe the latest resea…" at bounding box center [409, 232] width 506 height 260
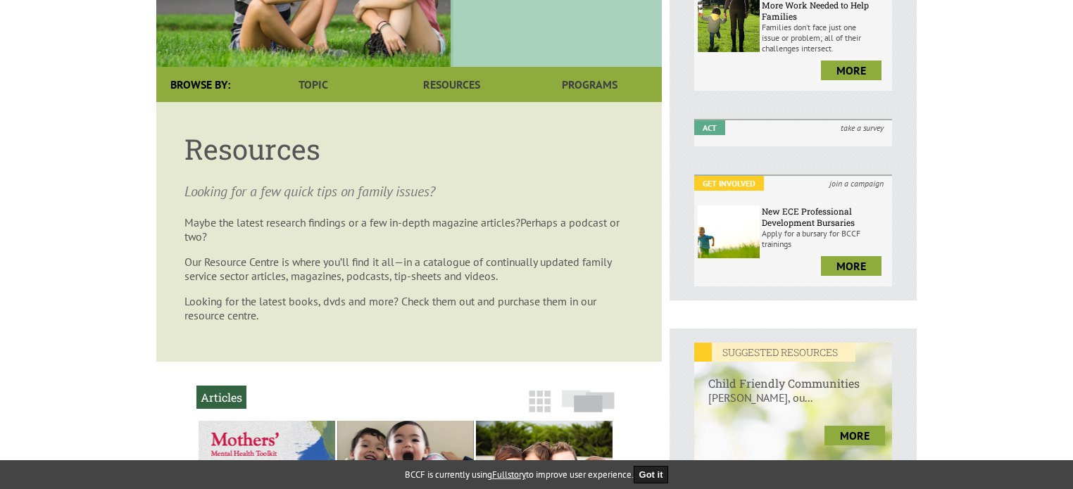
click at [365, 303] on p "Looking for the latest books, dvds and more? Check them out and purchase them i…" at bounding box center [408, 308] width 449 height 28
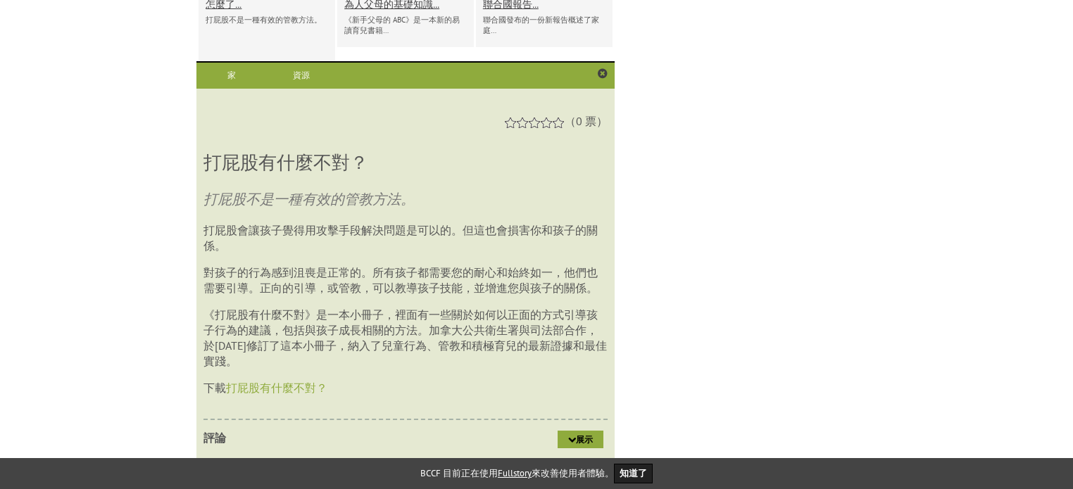
scroll to position [787, 0]
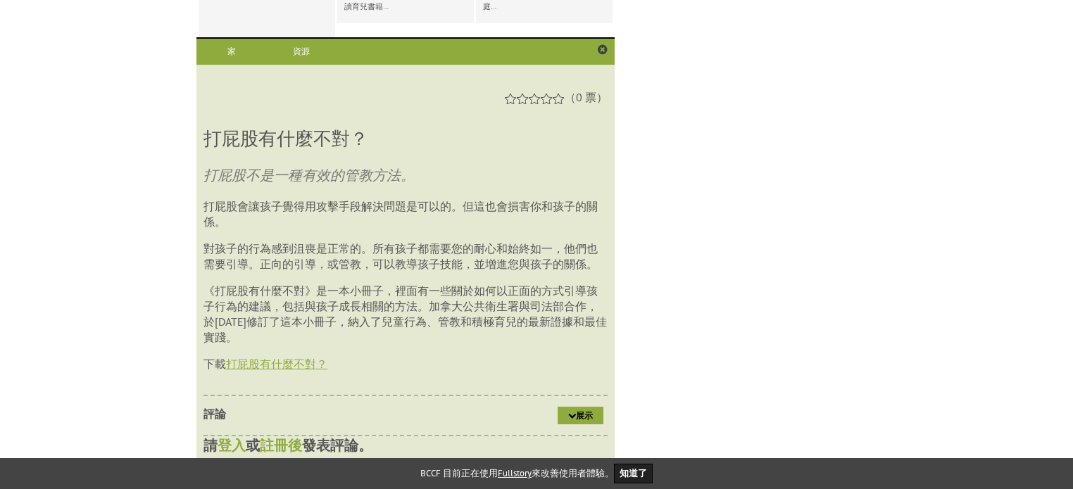
click at [278, 371] on font "打屁股有什麼不對？" at bounding box center [276, 364] width 101 height 14
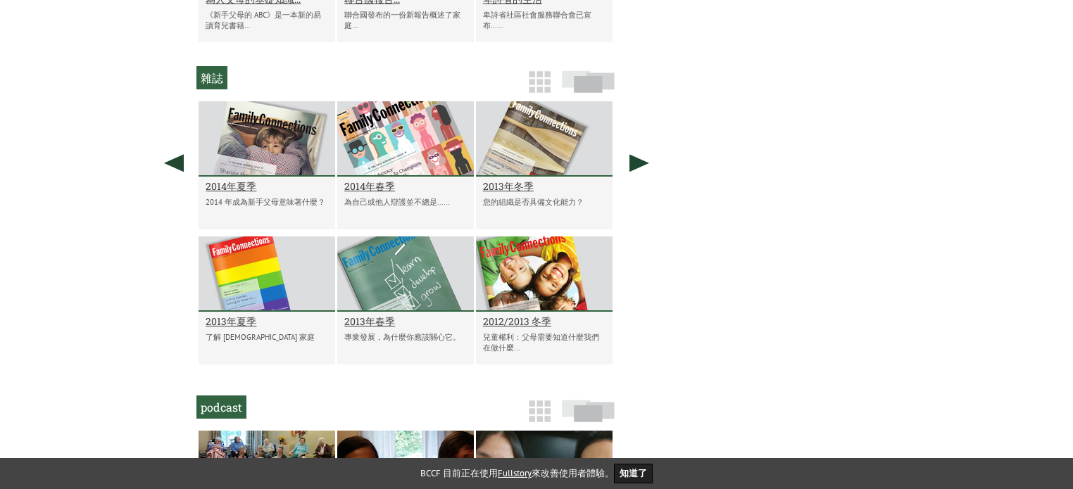
scroll to position [768, 0]
click at [363, 192] on font "2014年春季" at bounding box center [369, 186] width 51 height 13
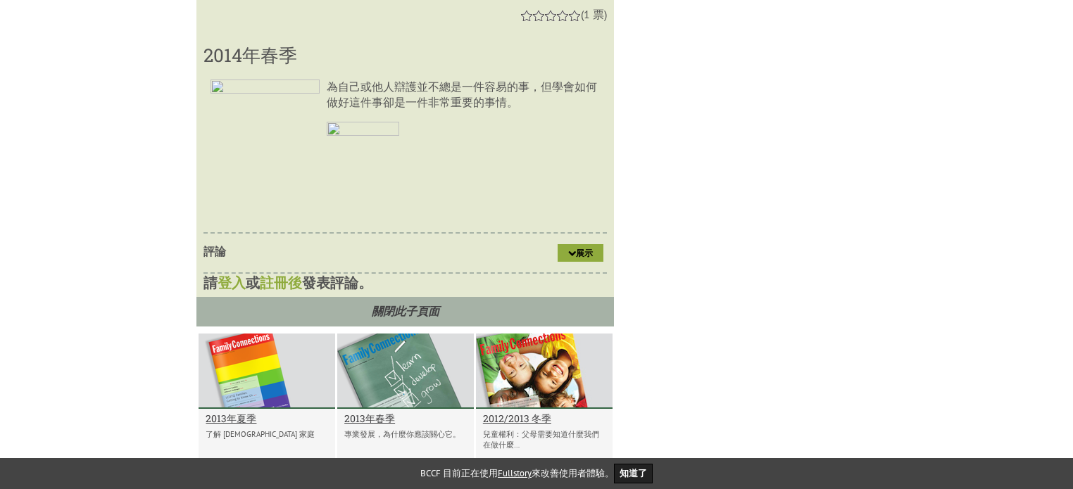
scroll to position [1115, 0]
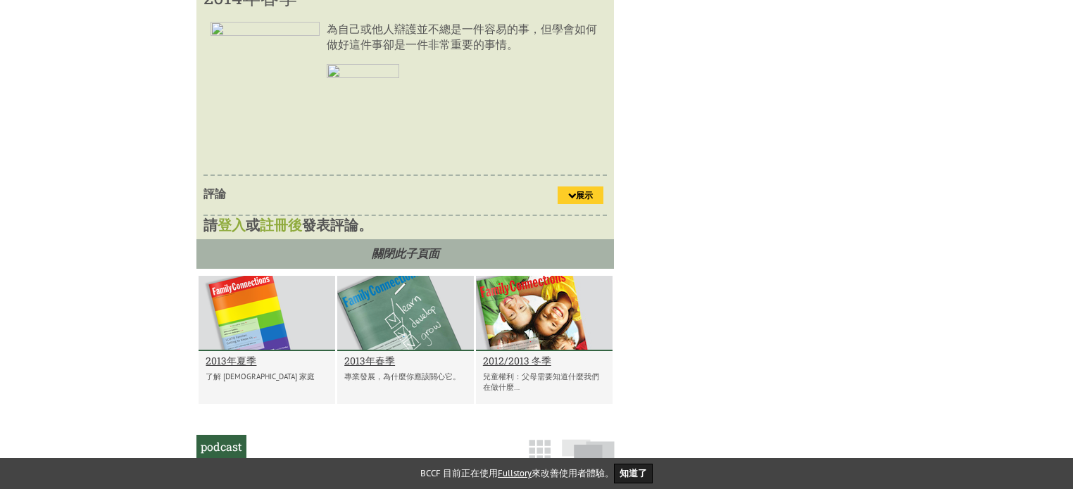
click at [566, 196] on link "展示" at bounding box center [581, 196] width 46 height 18
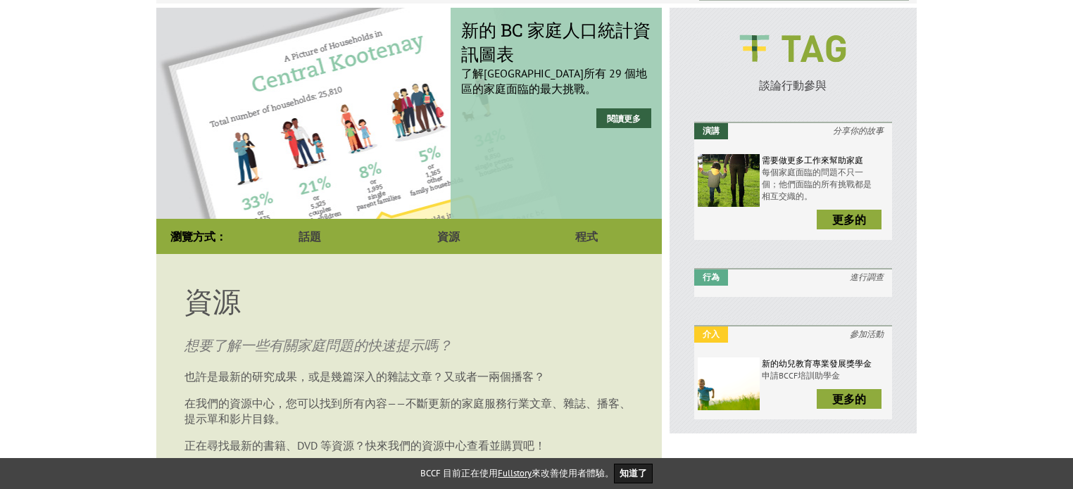
scroll to position [200, 0]
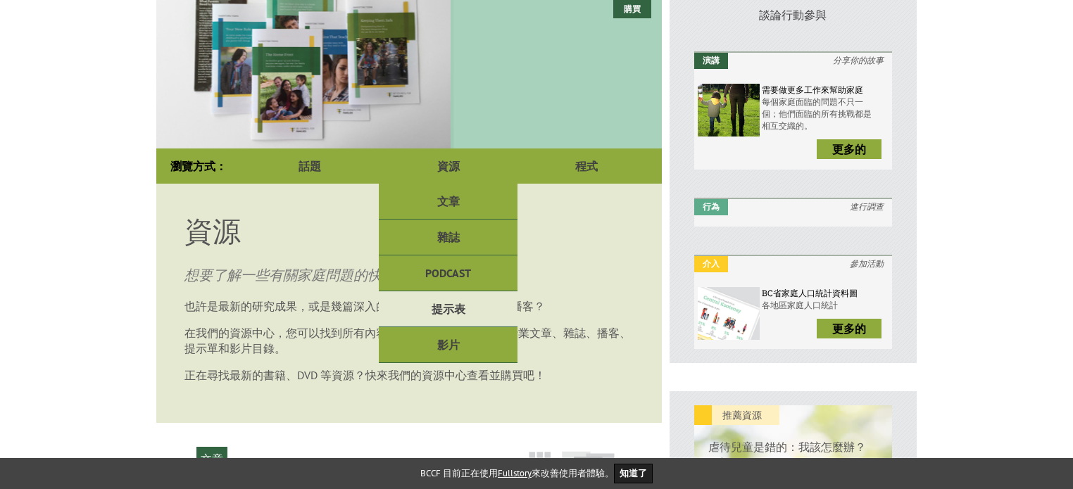
click at [472, 299] on link "提示表" at bounding box center [448, 310] width 138 height 36
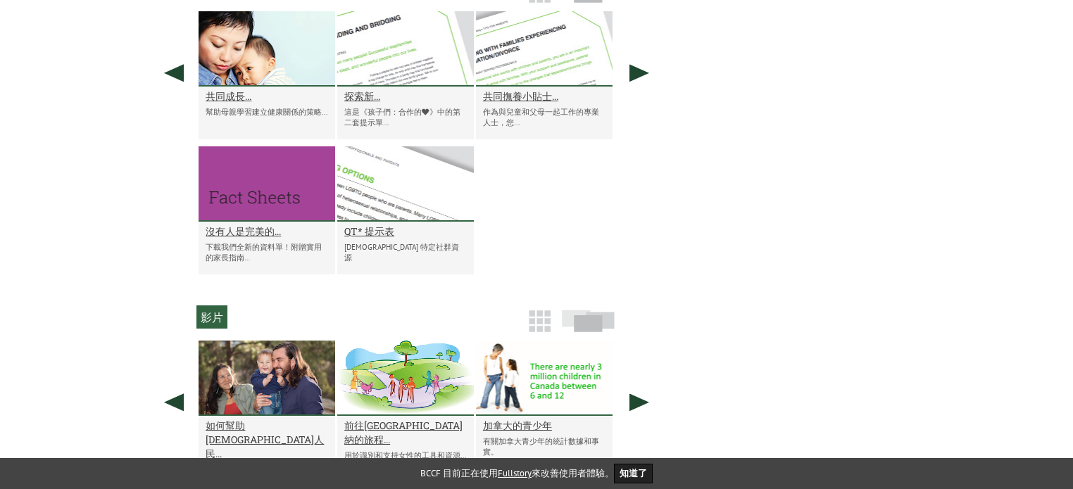
scroll to position [1163, 0]
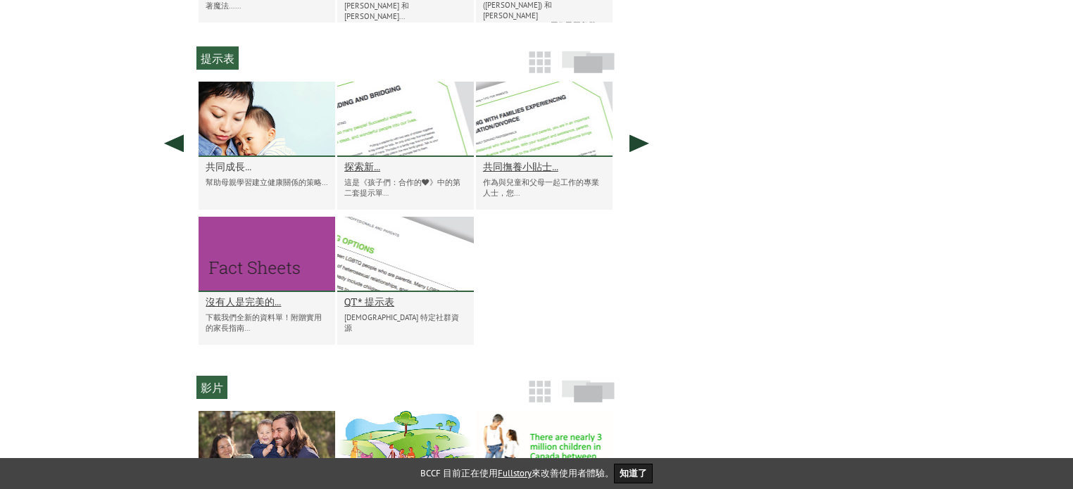
click at [227, 170] on font "共同成長..." at bounding box center [229, 166] width 46 height 13
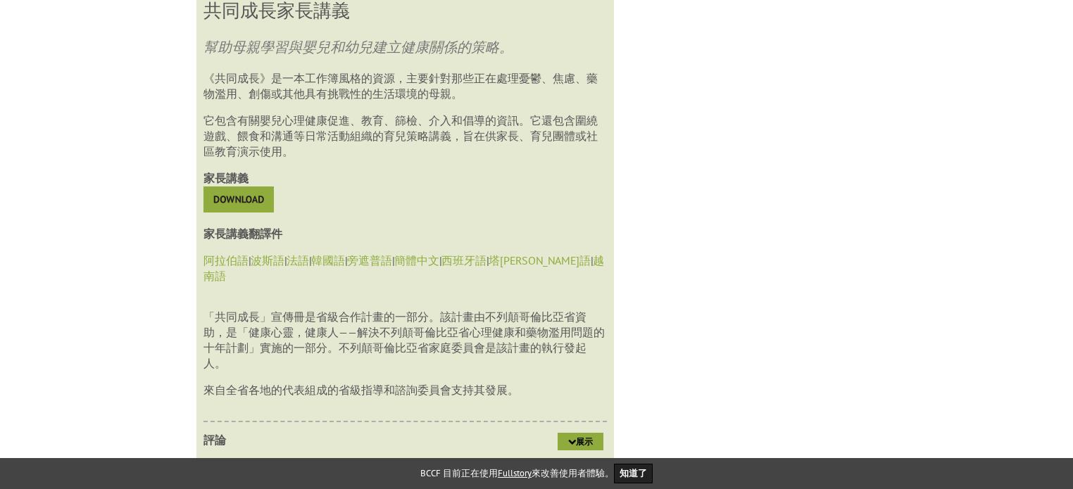
scroll to position [1491, 0]
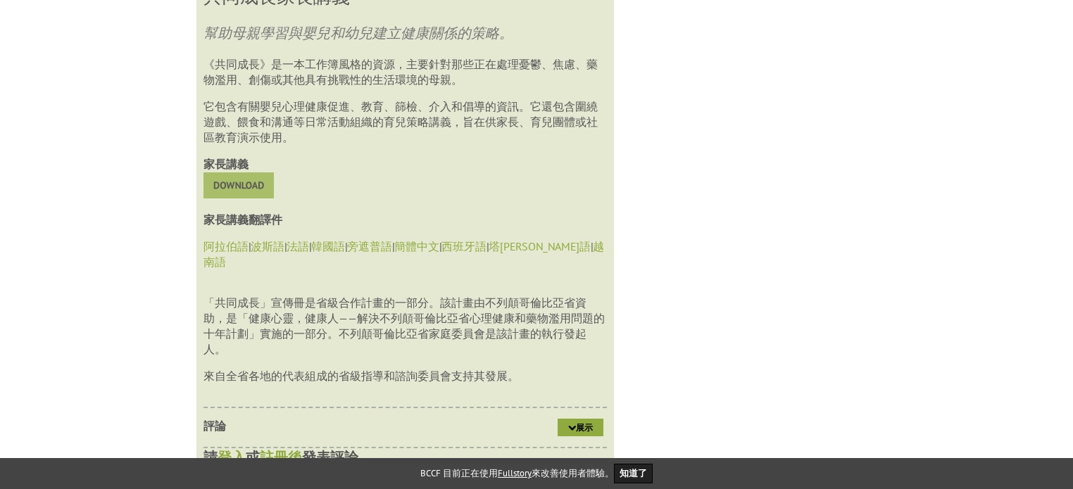
click at [246, 193] on img at bounding box center [238, 186] width 70 height 26
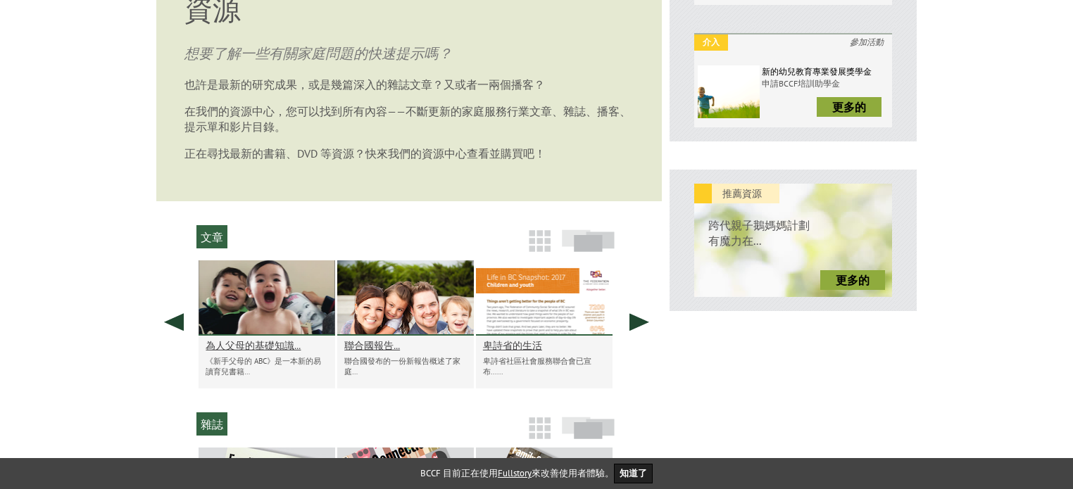
scroll to position [224, 0]
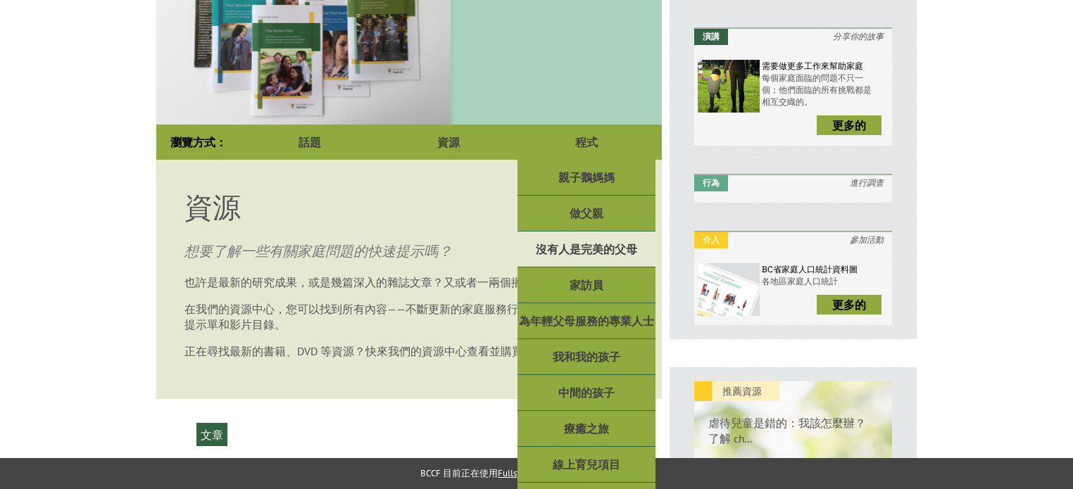
click at [567, 249] on font "沒有人是完美的父母" at bounding box center [586, 249] width 101 height 14
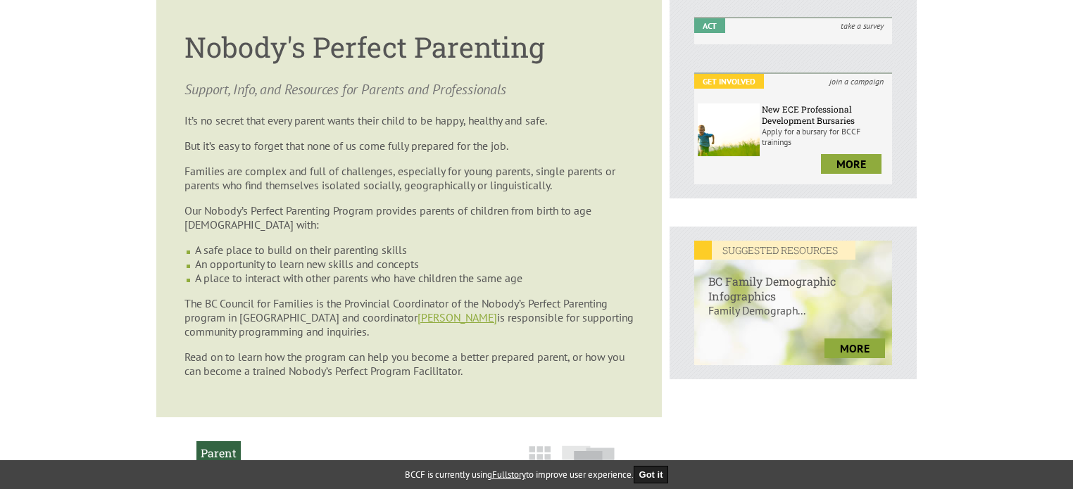
scroll to position [352, 0]
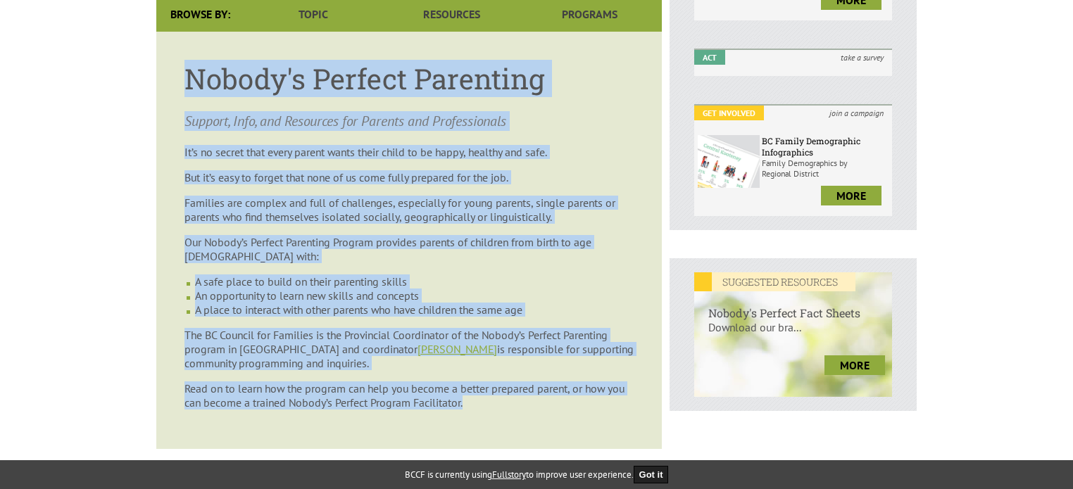
drag, startPoint x: 187, startPoint y: 79, endPoint x: 557, endPoint y: 439, distance: 516.4
click at [557, 439] on article "Nobody's Perfect Parenting Support, Info, and Resources for Parents and Profess…" at bounding box center [409, 241] width 506 height 418
copy article "Loremi'd Sitamet Consectet Adipisc, Elit, sed Doeiusmod tem Incidid utl Etdolor…"
click at [96, 193] on body "y our family. Login Create Account Shopping Cart Menu Home Bookstore Trainings …" at bounding box center [536, 403] width 1073 height 1467
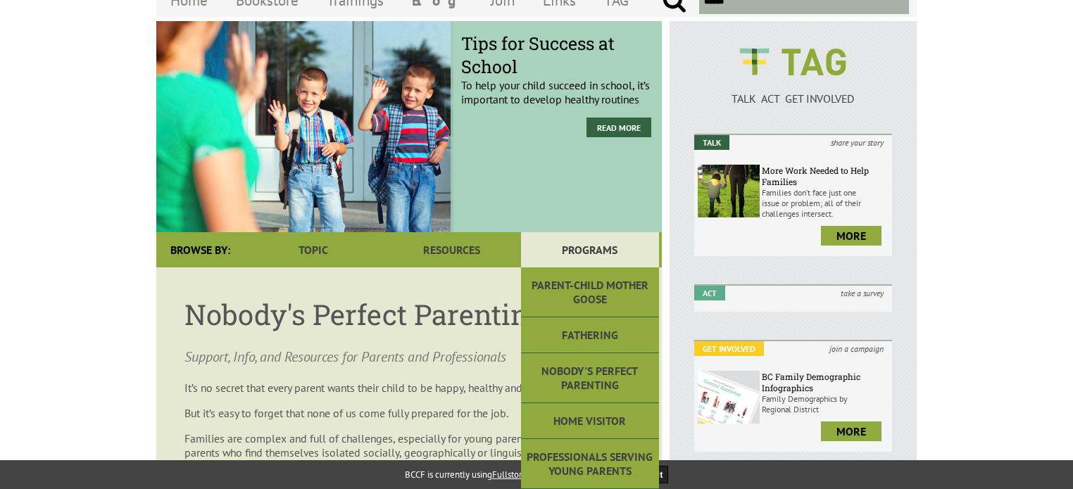
scroll to position [141, 0]
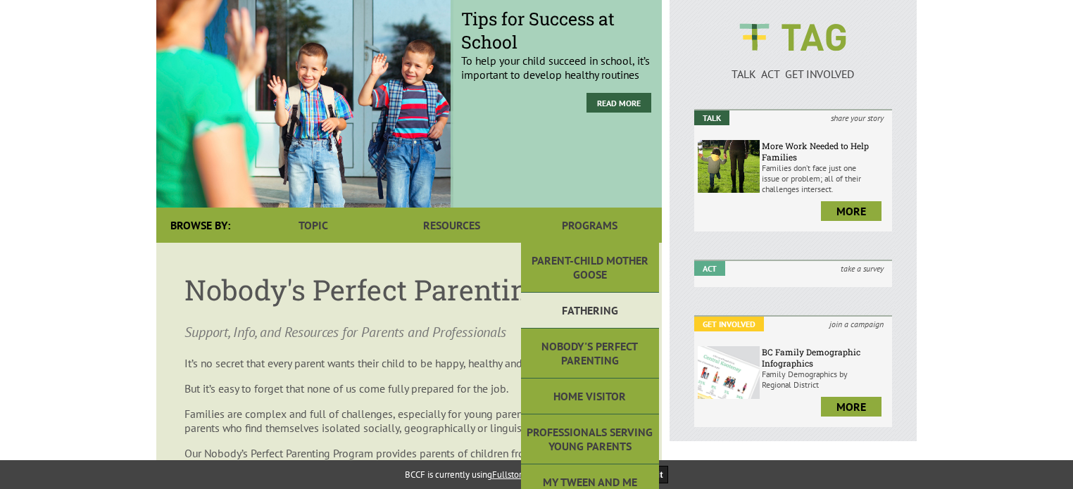
click at [603, 311] on link "Fathering" at bounding box center [590, 311] width 138 height 36
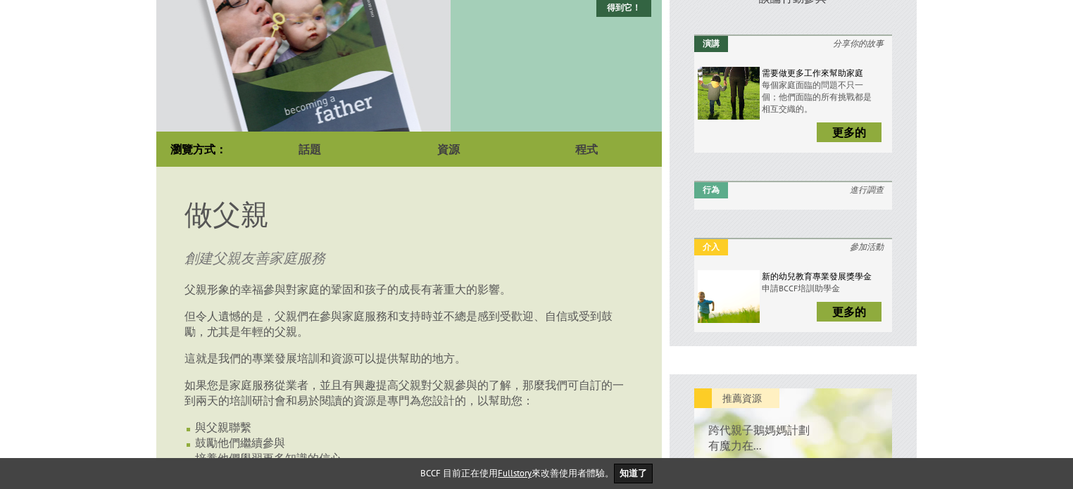
scroll to position [287, 0]
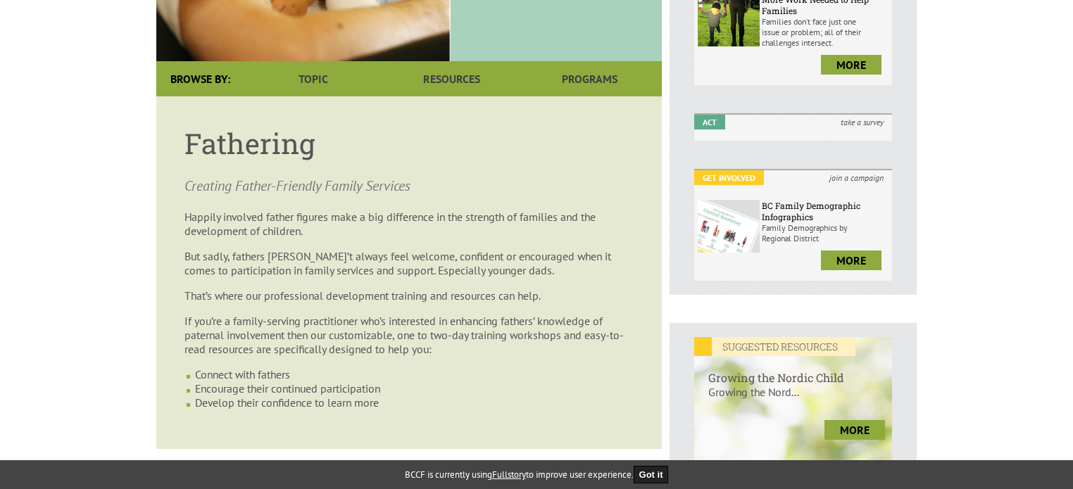
drag, startPoint x: 187, startPoint y: 139, endPoint x: 451, endPoint y: 405, distance: 374.9
click at [451, 405] on article "Fathering Creating Father-Friendly Family Services [PERSON_NAME] involved fathe…" at bounding box center [409, 272] width 506 height 353
copy article "Fathering Creating Father-Friendly Family Services Happily involved father figu…"
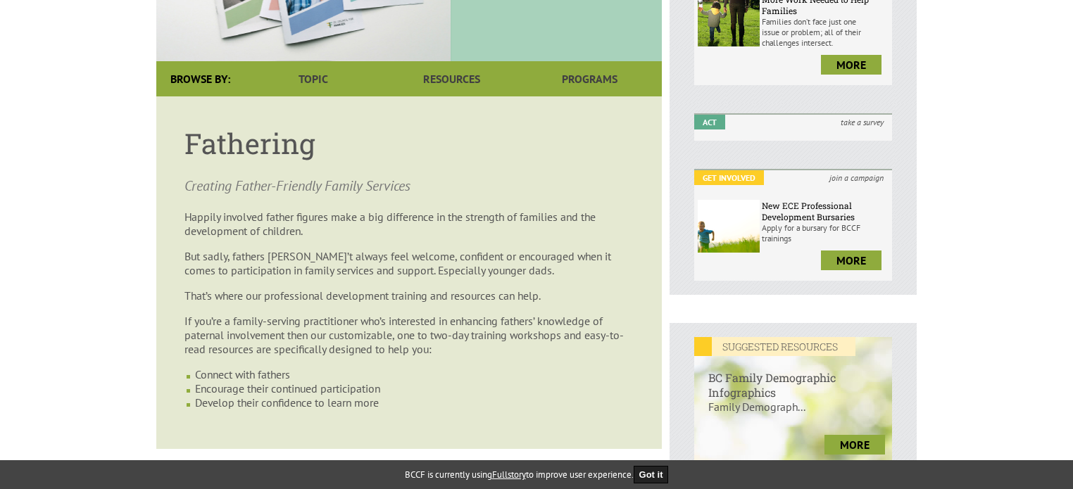
click at [113, 189] on body "y our family. Login Create Account Shopping Cart Menu Home Bookstore Trainings …" at bounding box center [536, 436] width 1073 height 1403
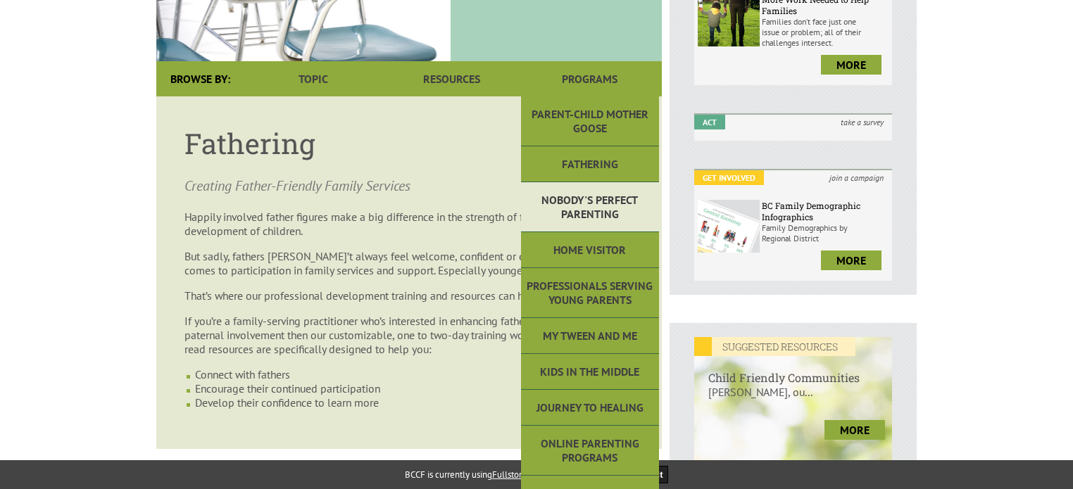
click at [597, 211] on link "Nobody's Perfect Parenting" at bounding box center [590, 207] width 138 height 50
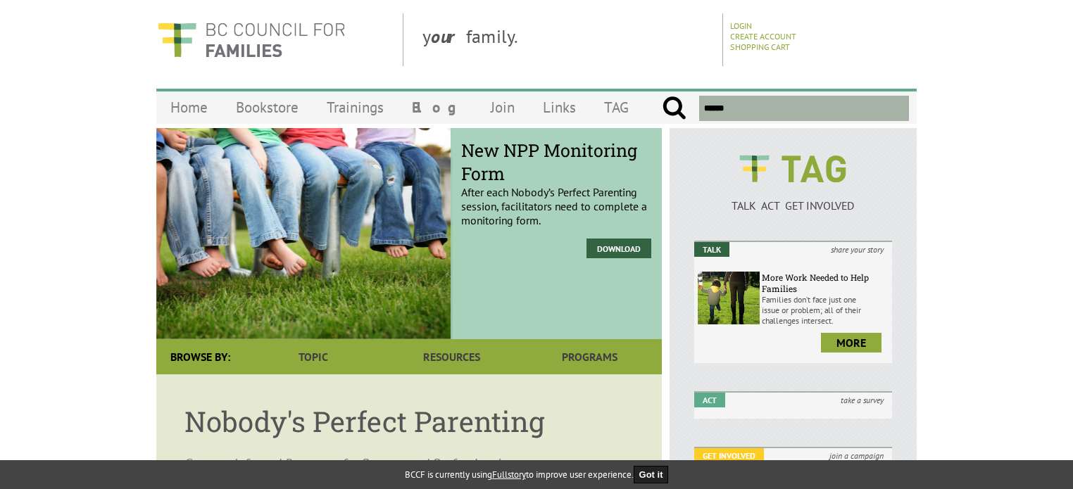
scroll to position [141, 0]
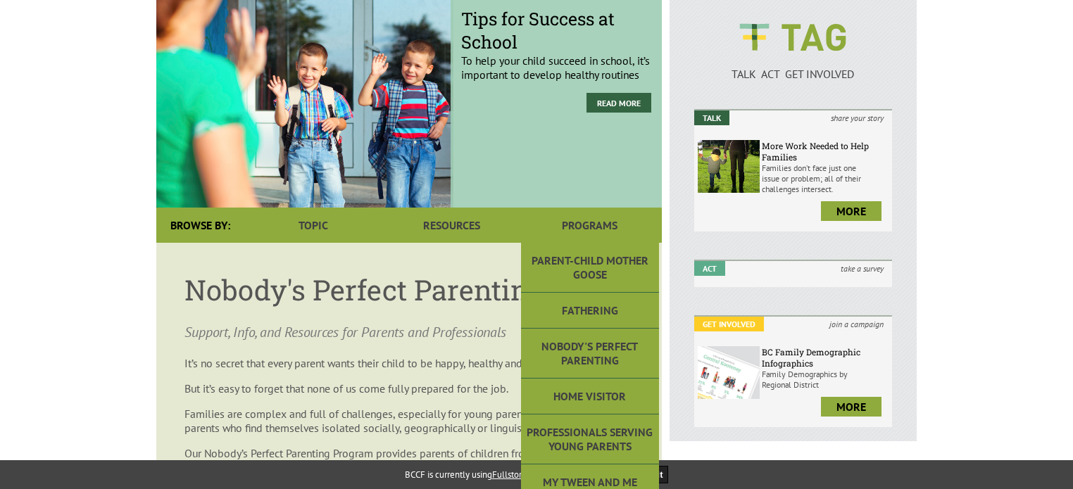
drag, startPoint x: 578, startPoint y: 265, endPoint x: 1041, endPoint y: 264, distance: 463.3
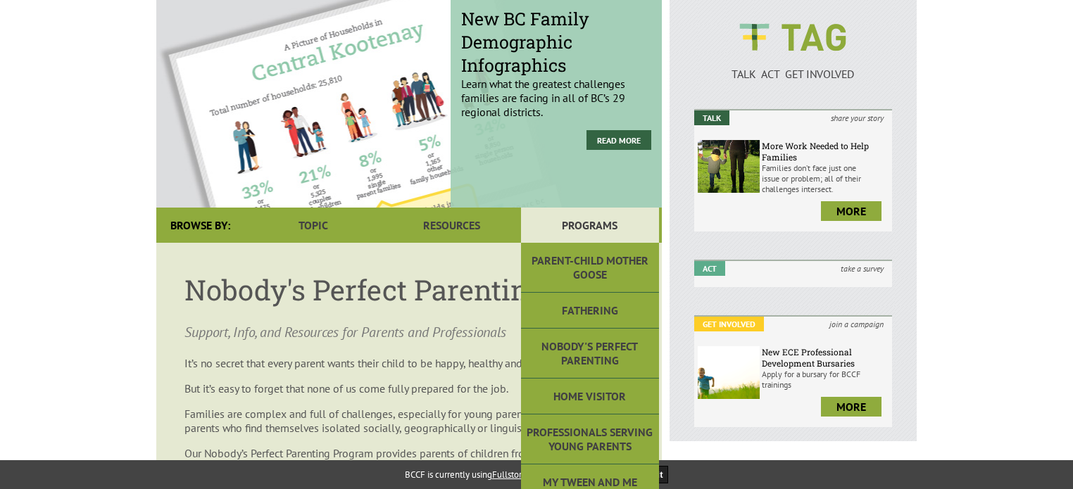
click at [615, 235] on link "Programs" at bounding box center [590, 225] width 138 height 35
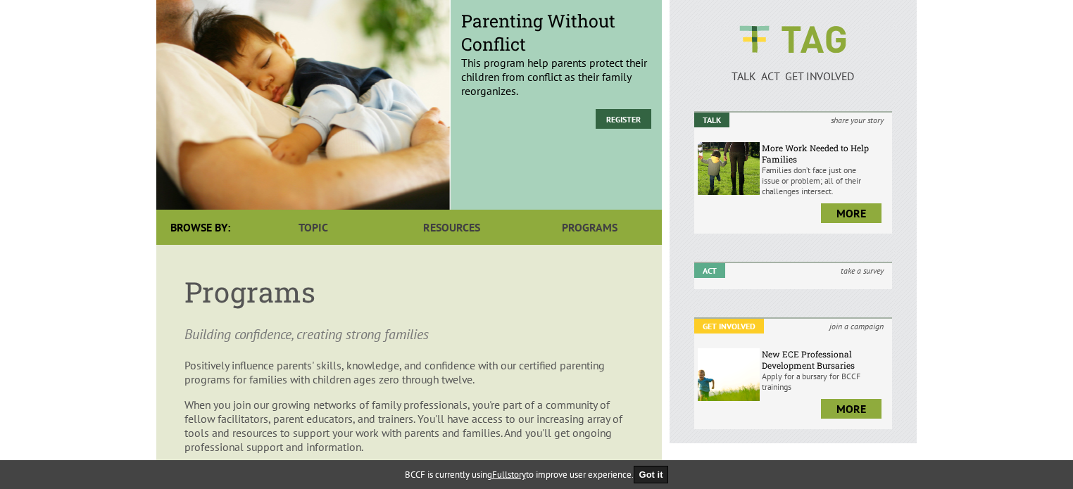
scroll to position [141, 0]
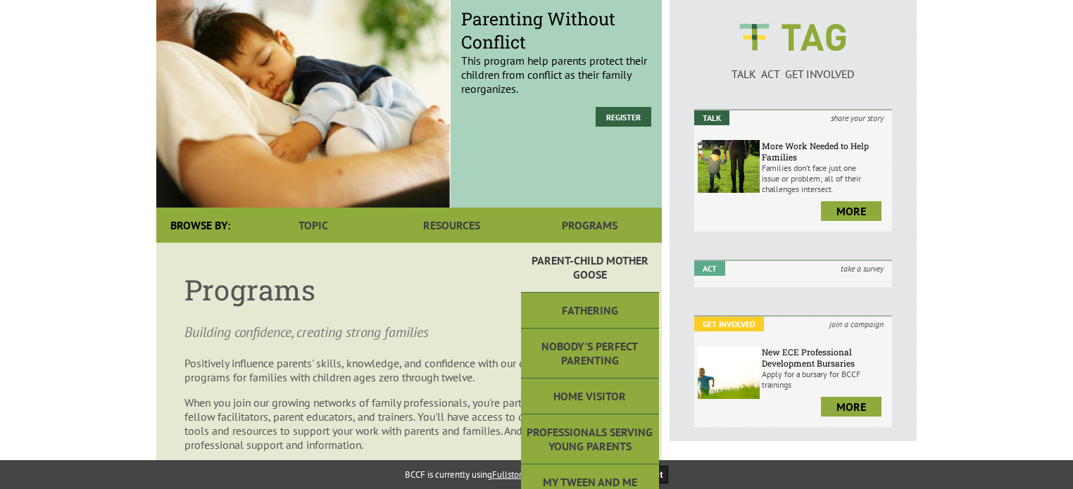
click at [591, 261] on link "Parent-Child Mother Goose" at bounding box center [590, 268] width 138 height 50
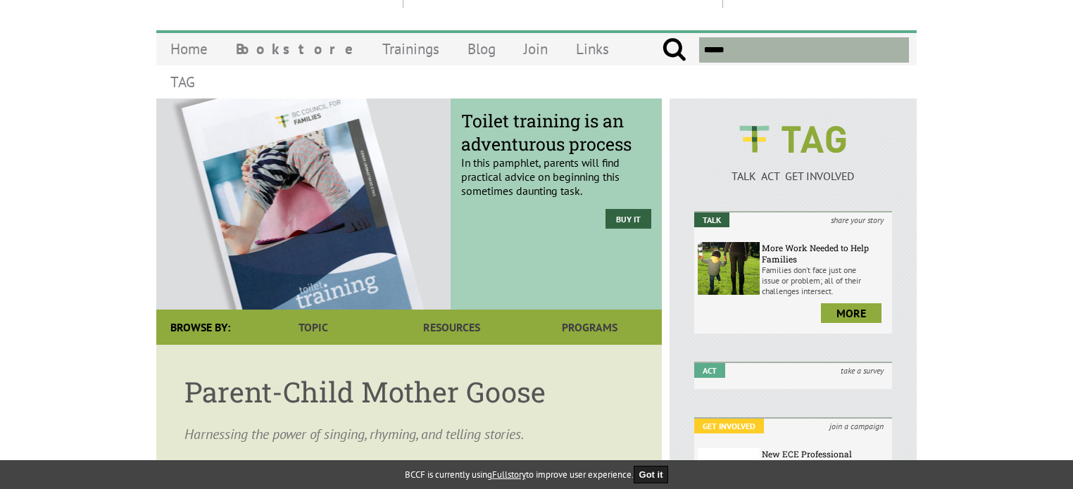
scroll to position [141, 0]
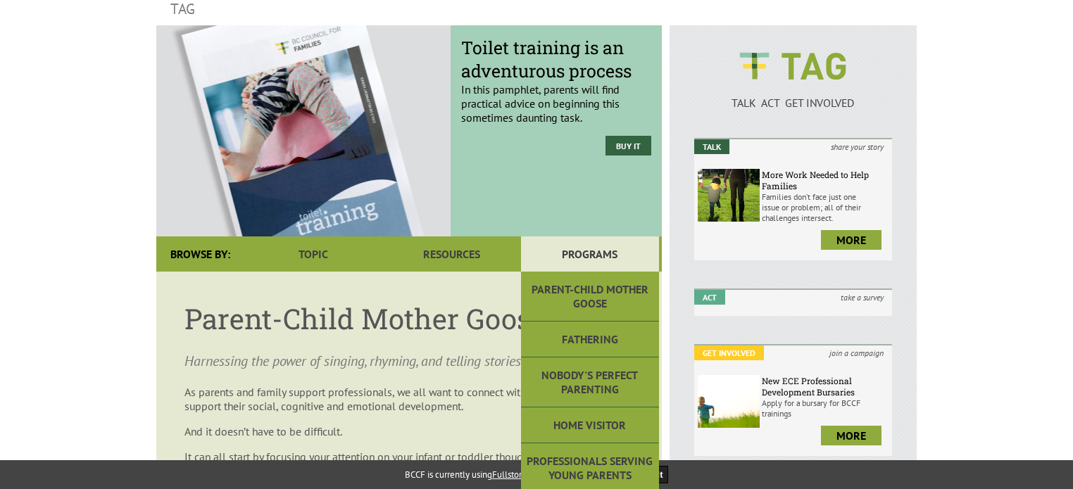
click at [606, 237] on link "Programs" at bounding box center [590, 254] width 138 height 35
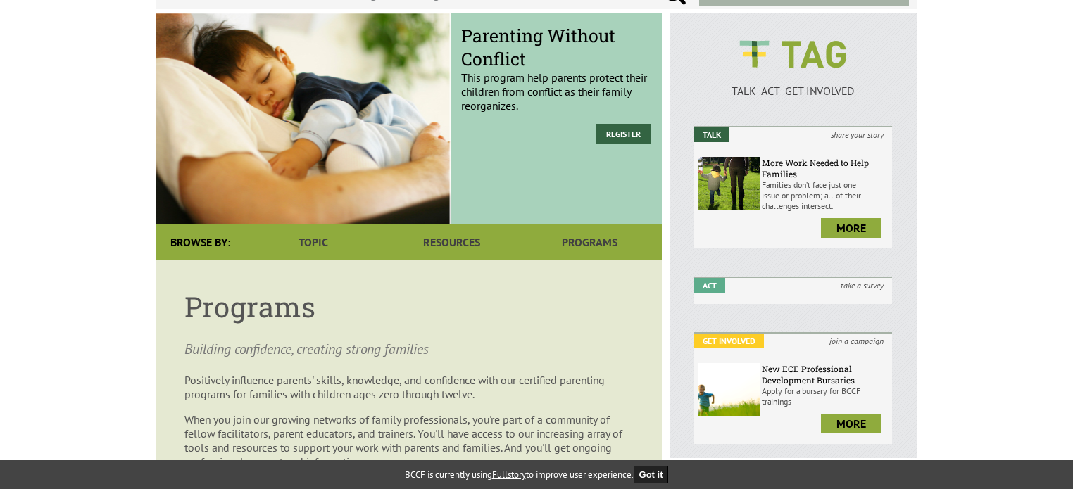
scroll to position [211, 0]
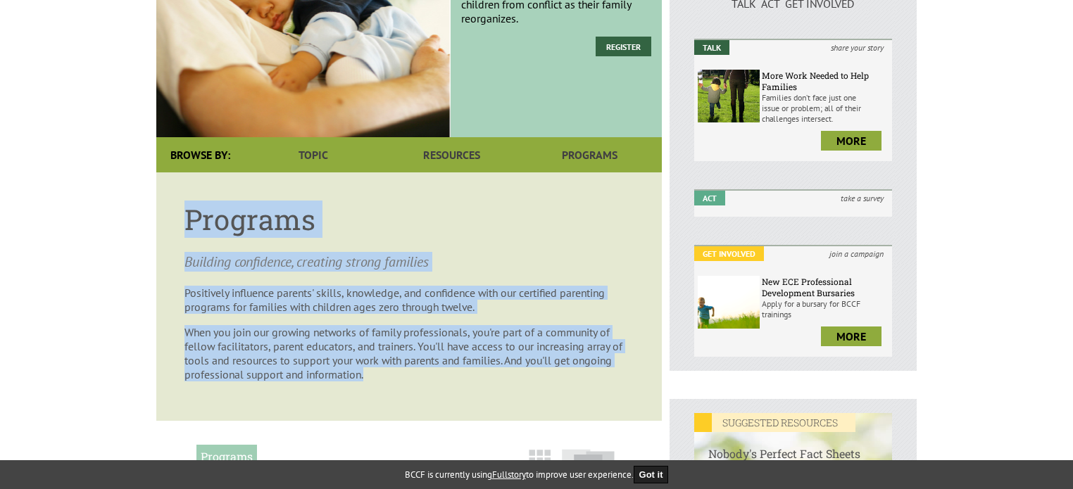
drag, startPoint x: 186, startPoint y: 221, endPoint x: 427, endPoint y: 393, distance: 296.4
click at [427, 393] on article "Programs Building confidence, creating strong families Positively influence par…" at bounding box center [409, 297] width 506 height 249
copy article "Programs Building confidence, creating strong families Positively influence par…"
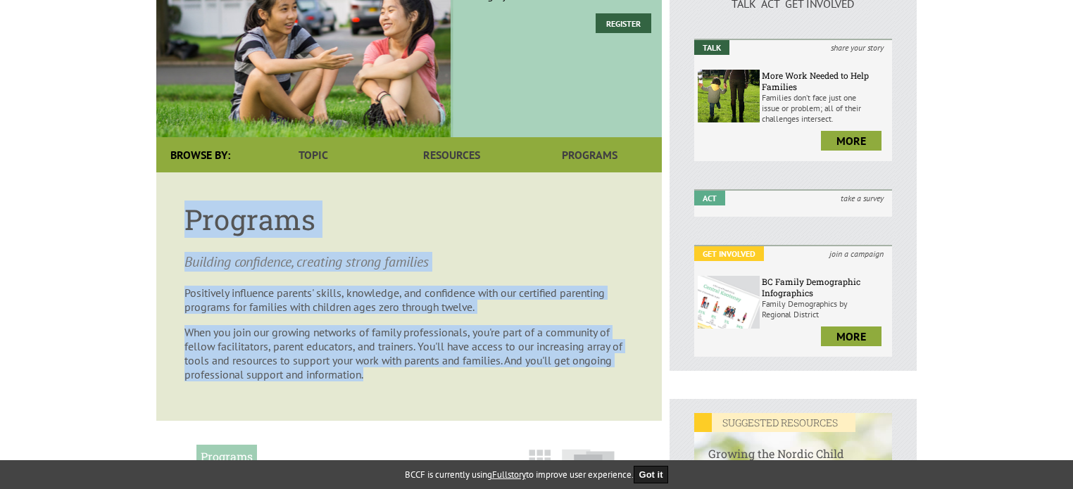
click at [93, 323] on body "y our family. Login Create Account Shopping Cart Menu Home Bookstore Trainings …" at bounding box center [536, 366] width 1073 height 1111
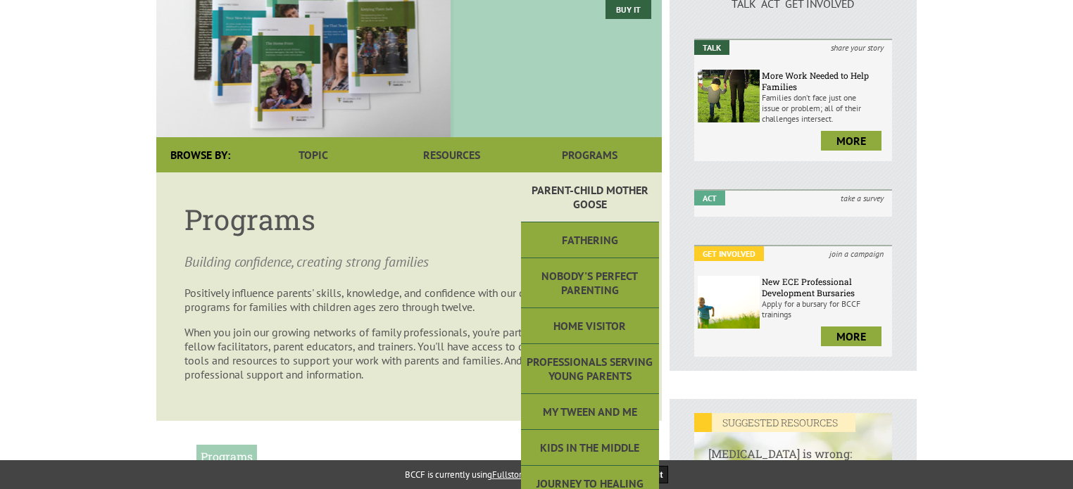
click at [580, 206] on link "Parent-Child Mother Goose" at bounding box center [590, 198] width 138 height 50
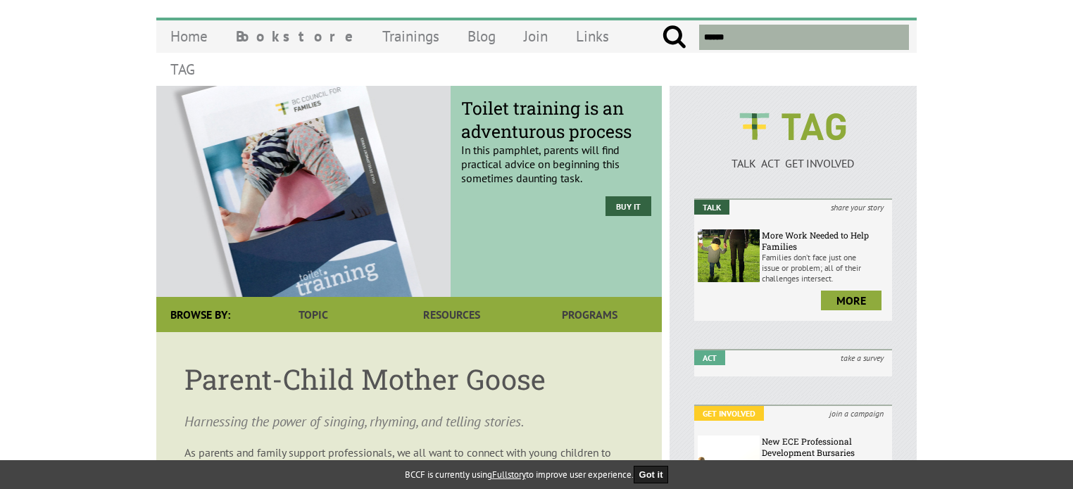
scroll to position [141, 0]
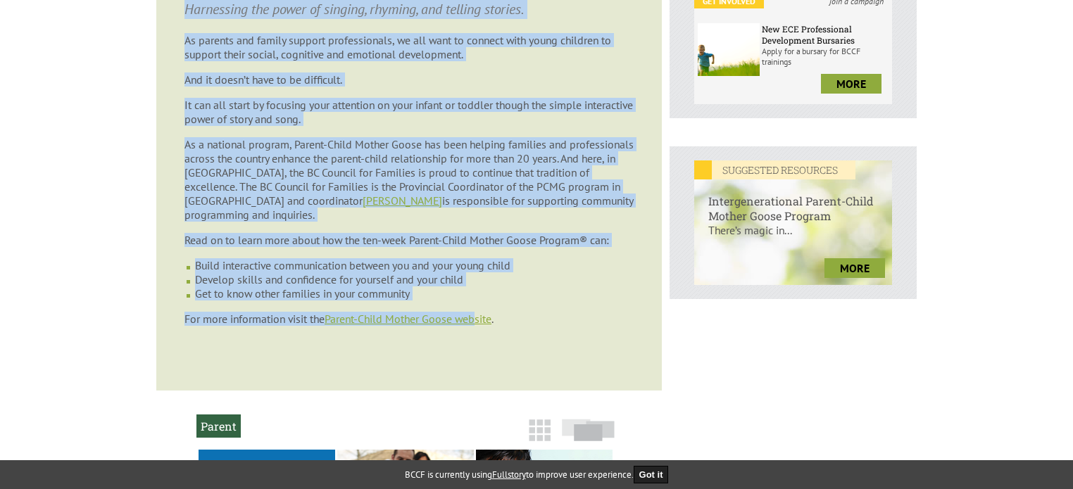
drag, startPoint x: 186, startPoint y: 292, endPoint x: 487, endPoint y: 301, distance: 300.8
click at [487, 301] on article "Parent-Child Mother Goose Harnessing the power of singing, rhyming, and telling…" at bounding box center [409, 155] width 506 height 471
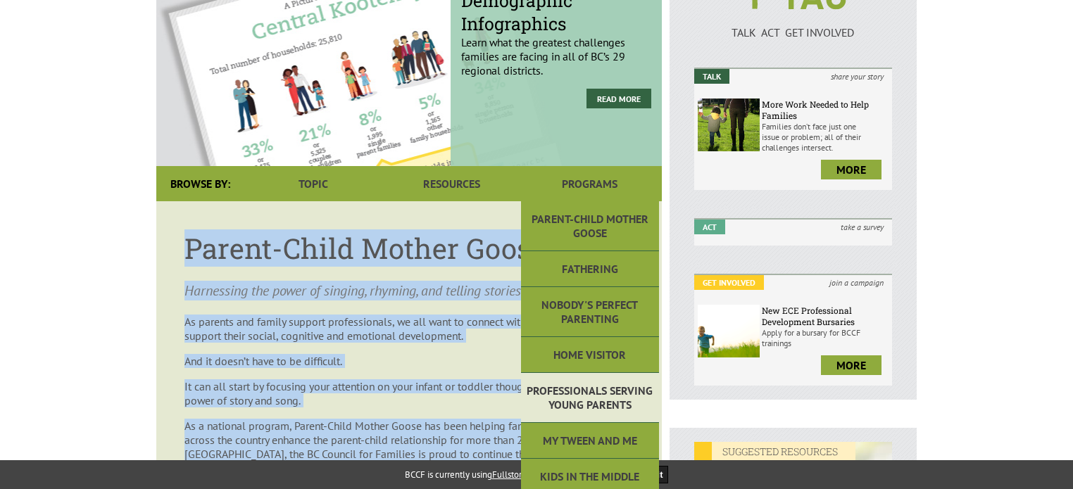
click at [544, 373] on link "Professionals Serving Young Parents" at bounding box center [590, 398] width 138 height 50
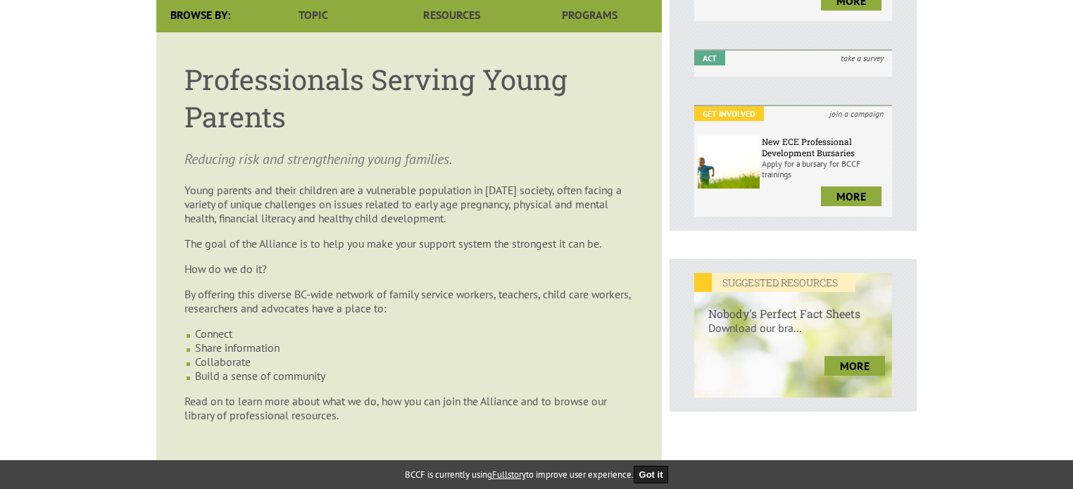
scroll to position [352, 0]
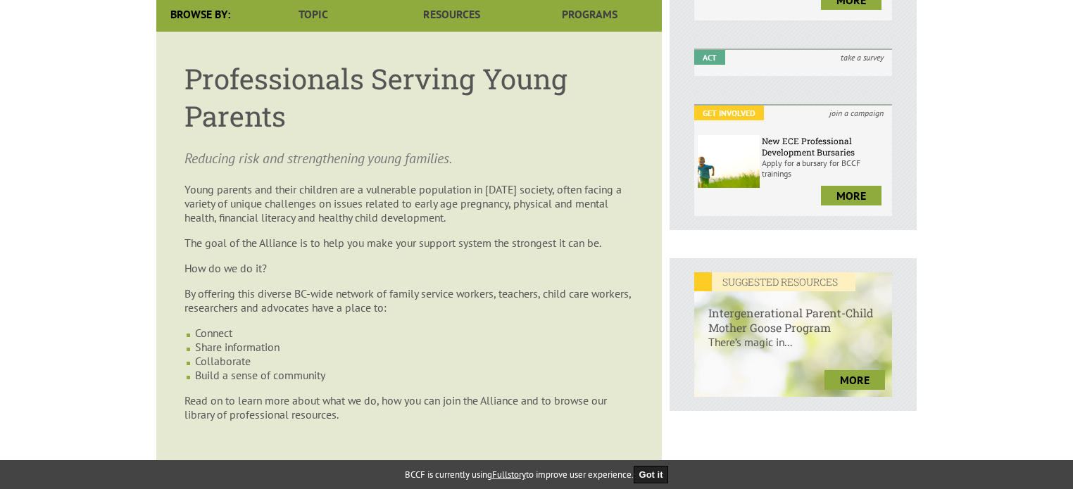
click at [184, 75] on h1 "Professionals Serving Young Parents" at bounding box center [408, 97] width 449 height 75
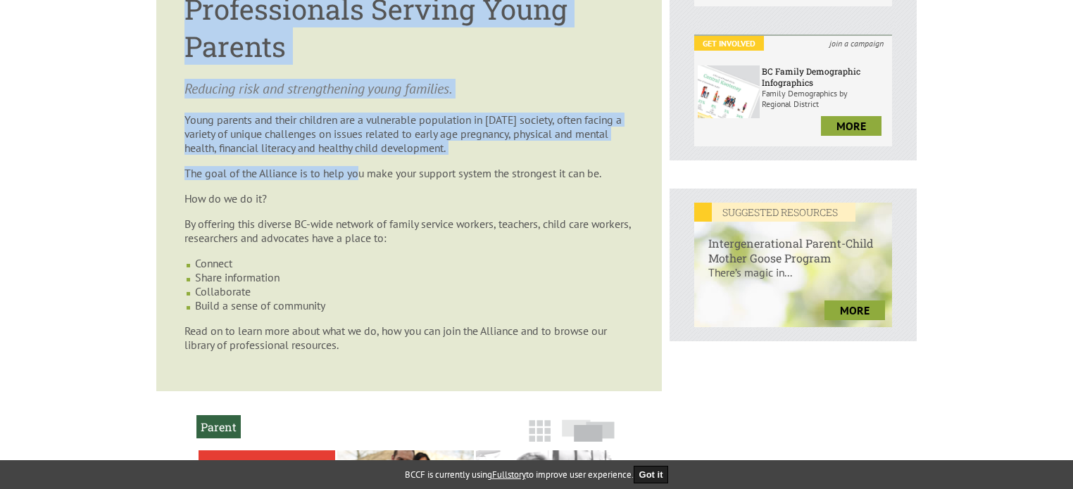
scroll to position [422, 0]
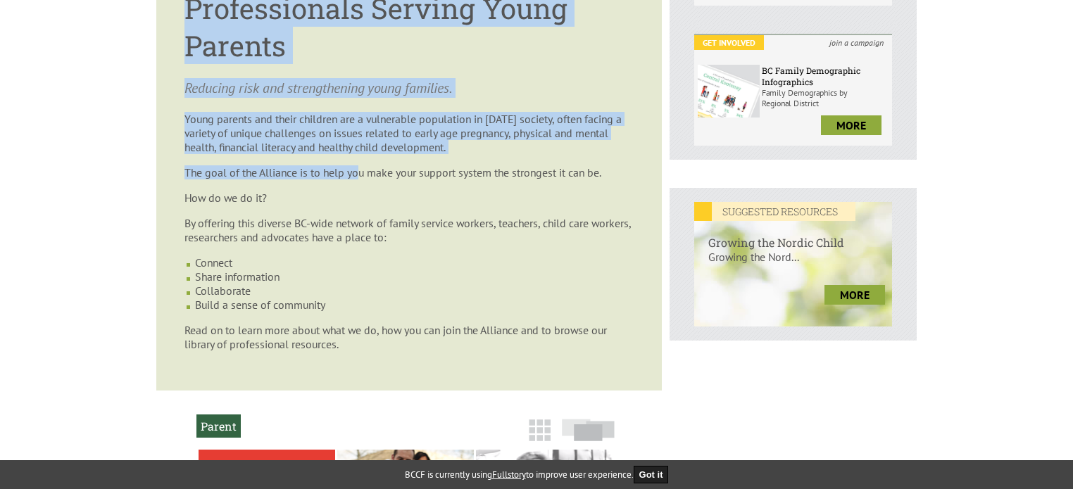
drag, startPoint x: 187, startPoint y: 74, endPoint x: 422, endPoint y: 368, distance: 377.2
click at [422, 368] on article "Professionals Serving Young Parents Reducing risk and strengthening young famil…" at bounding box center [409, 176] width 506 height 430
copy article "Professionals Serving Young Parents Reducing risk and strengthening young famil…"
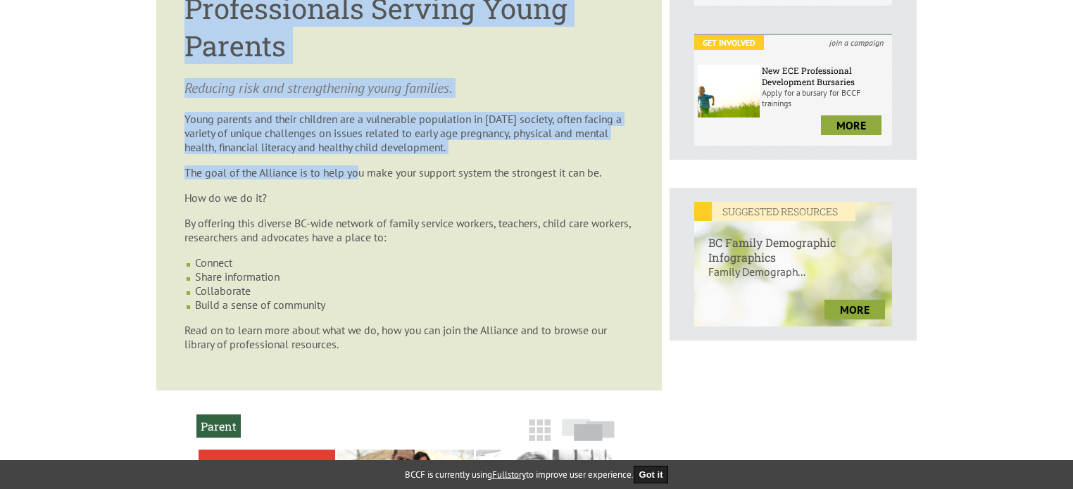
click at [75, 332] on body "y our family. Login Create Account Shopping Cart Menu Home Bookstore Trainings …" at bounding box center [536, 339] width 1073 height 1479
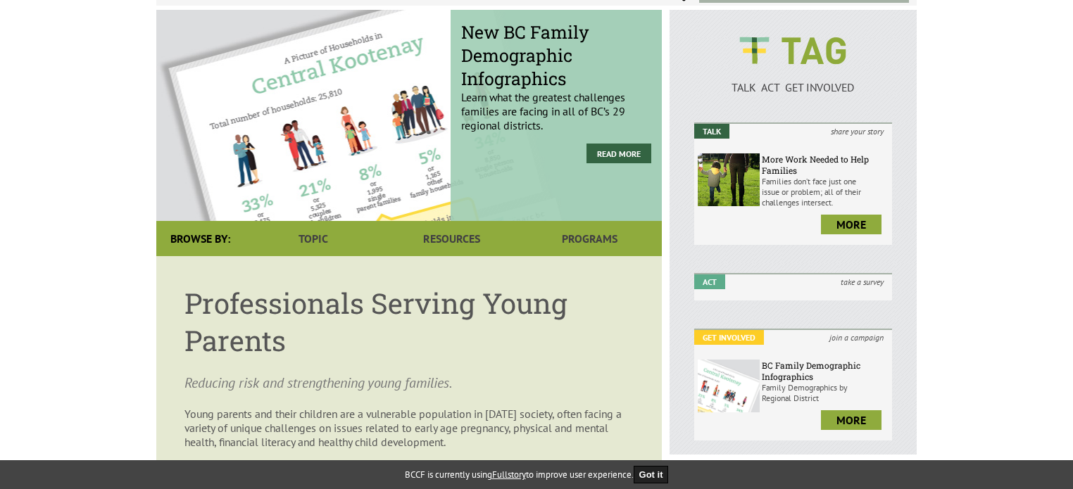
scroll to position [186, 0]
